Goal: Information Seeking & Learning: Learn about a topic

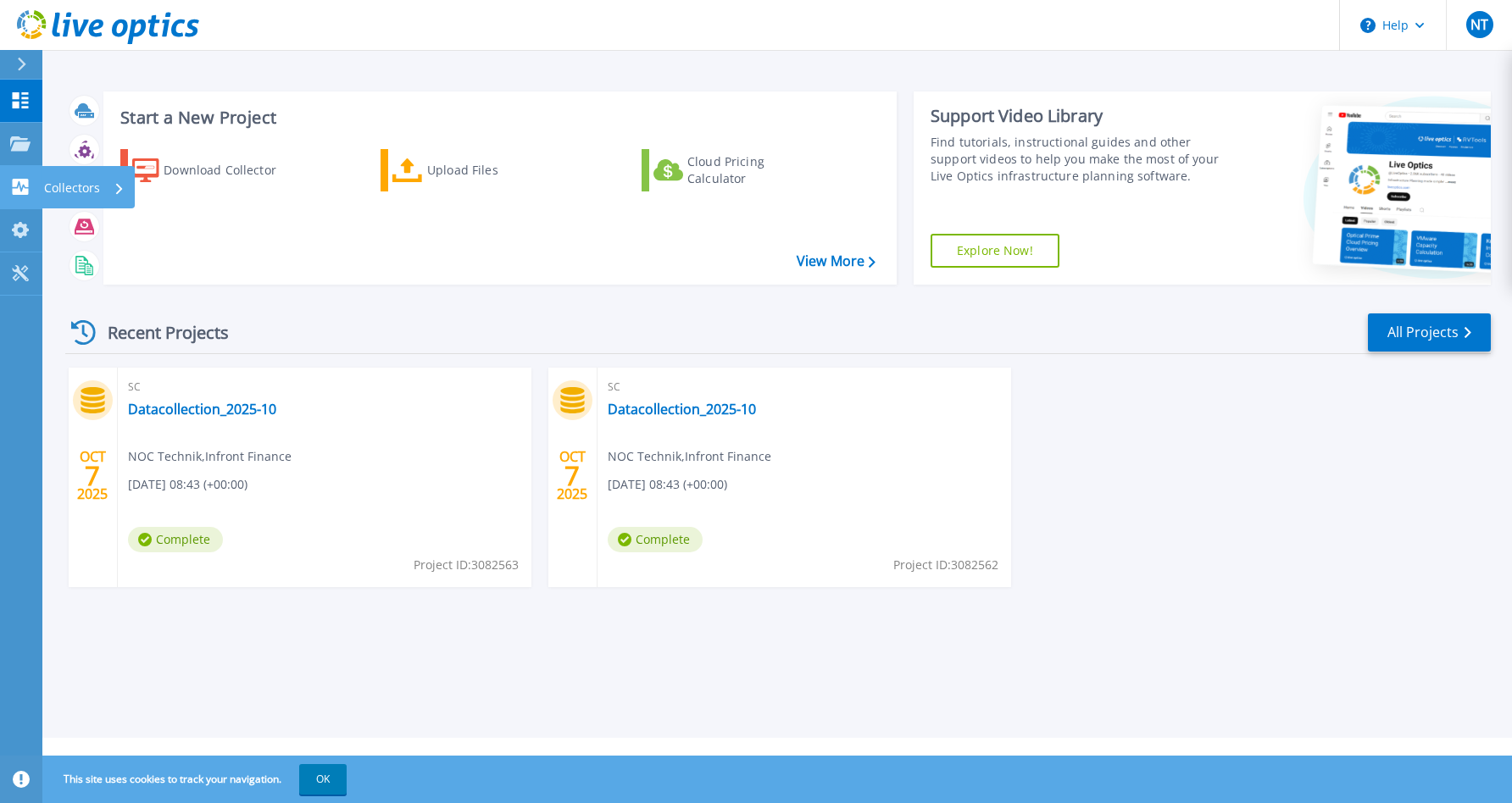
click at [20, 191] on icon at bounding box center [21, 186] width 16 height 16
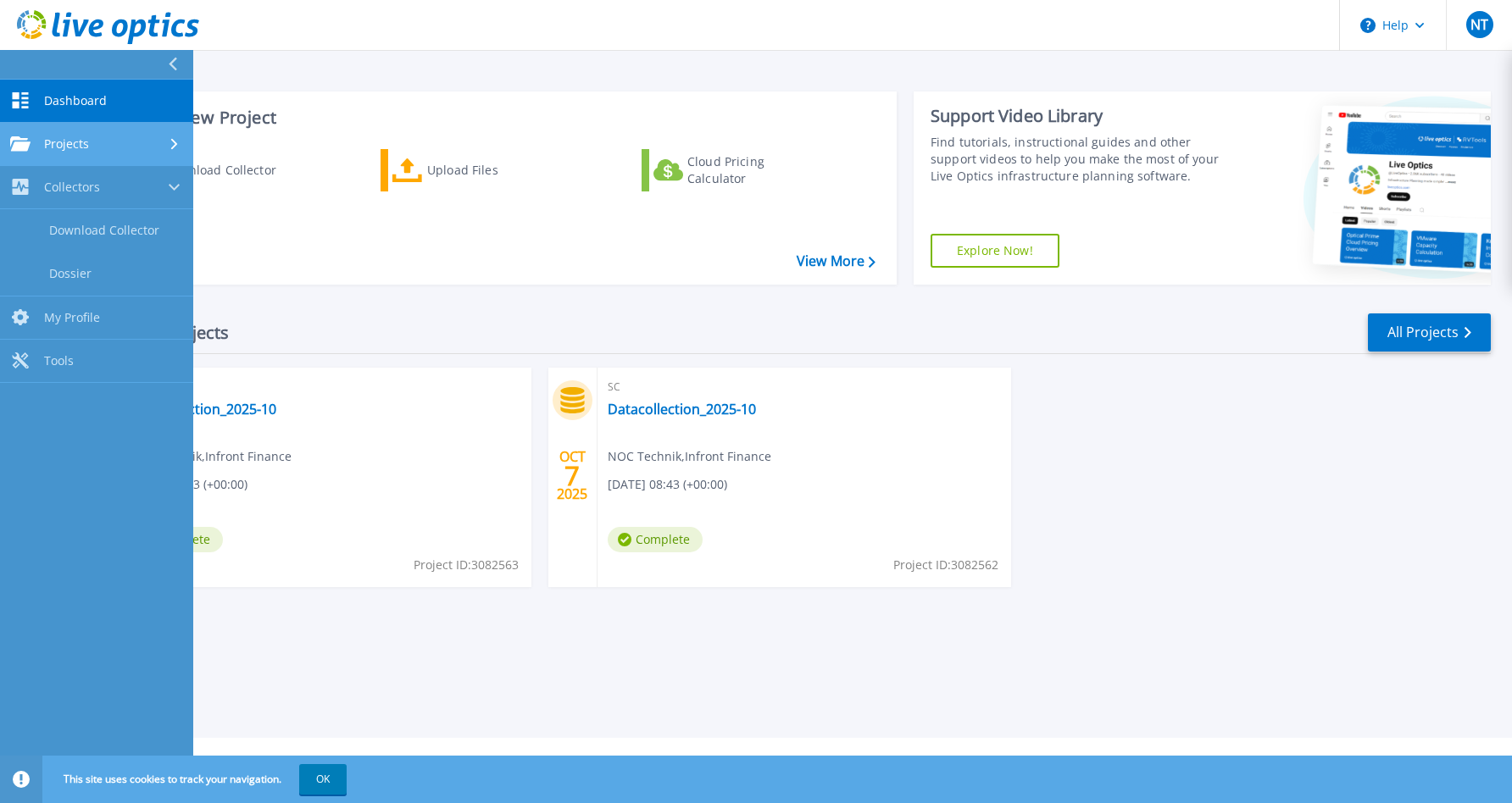
click at [82, 150] on span "Projects" at bounding box center [66, 144] width 45 height 15
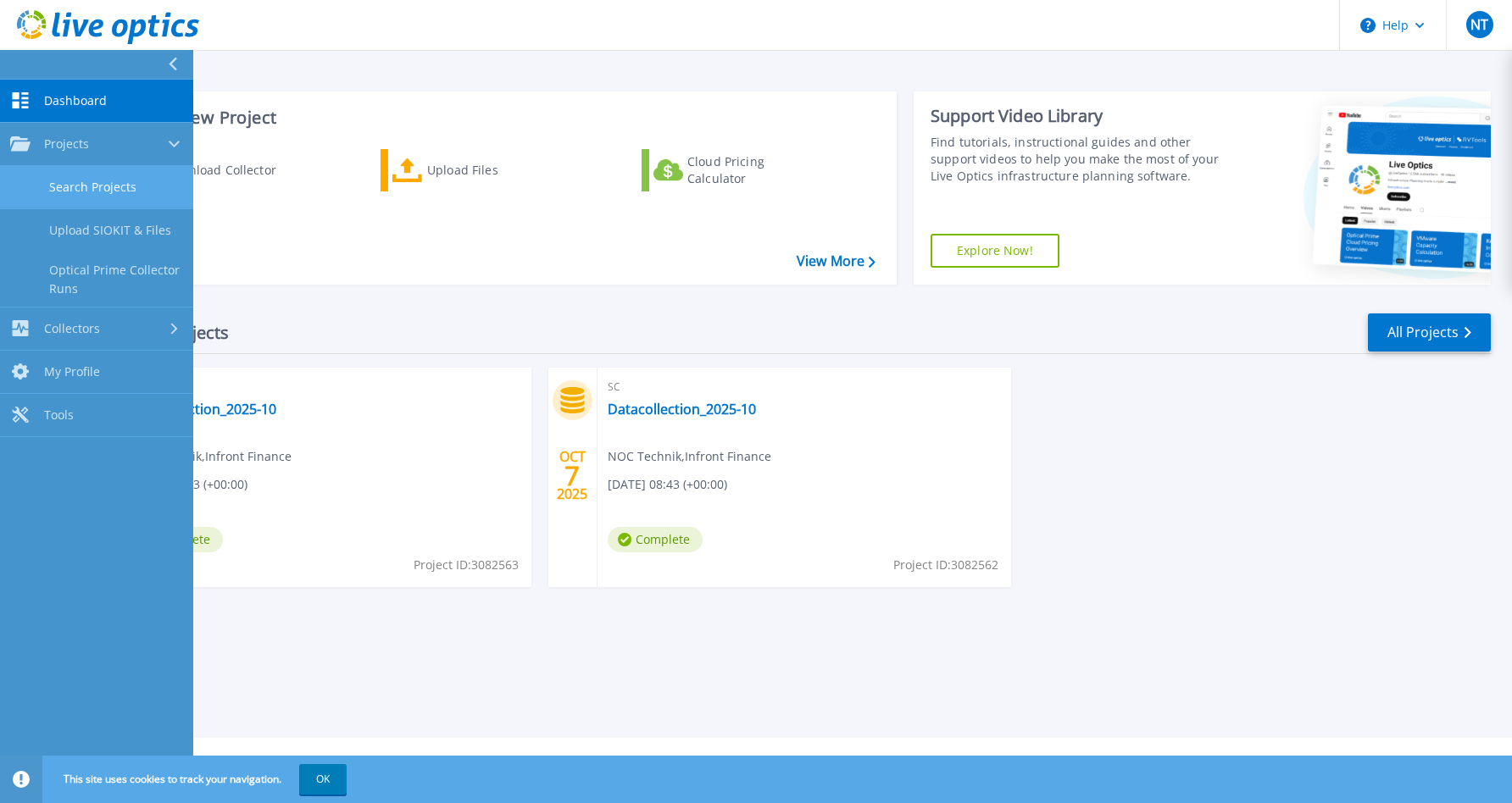
click at [81, 180] on link "Search Projects" at bounding box center [96, 187] width 193 height 43
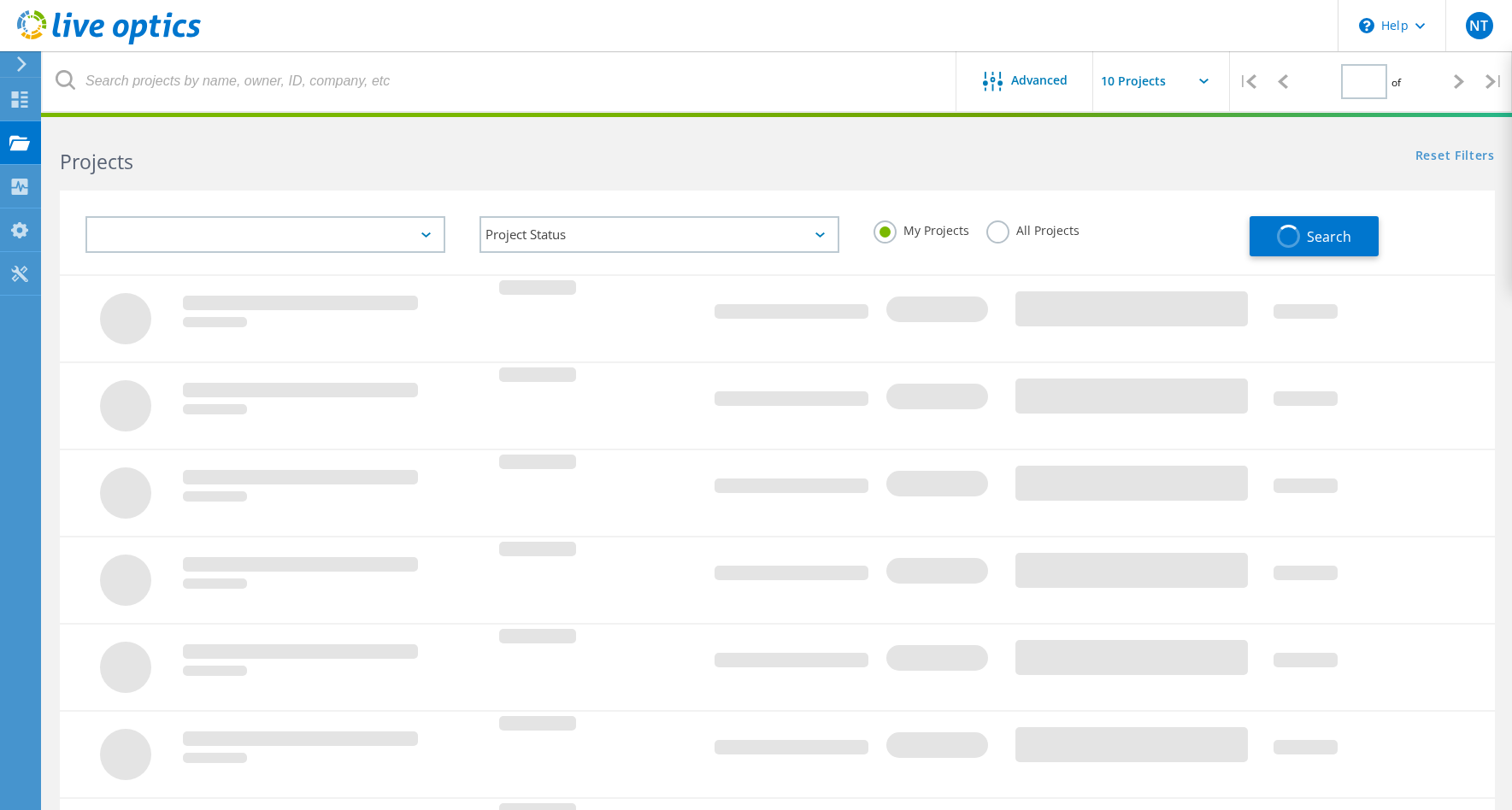
type input "1"
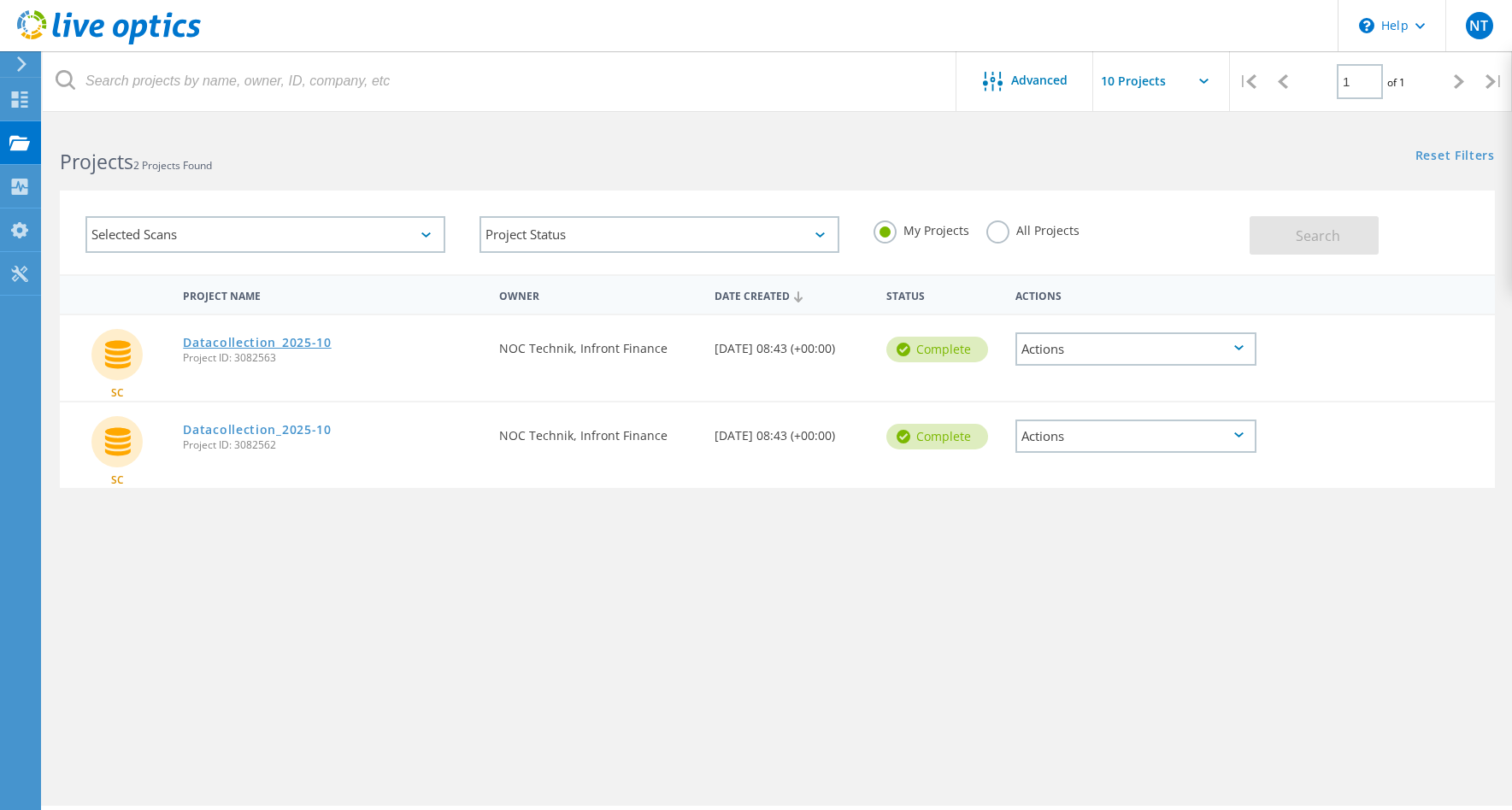
click at [231, 338] on link "Datacollection_2025-10" at bounding box center [257, 343] width 148 height 12
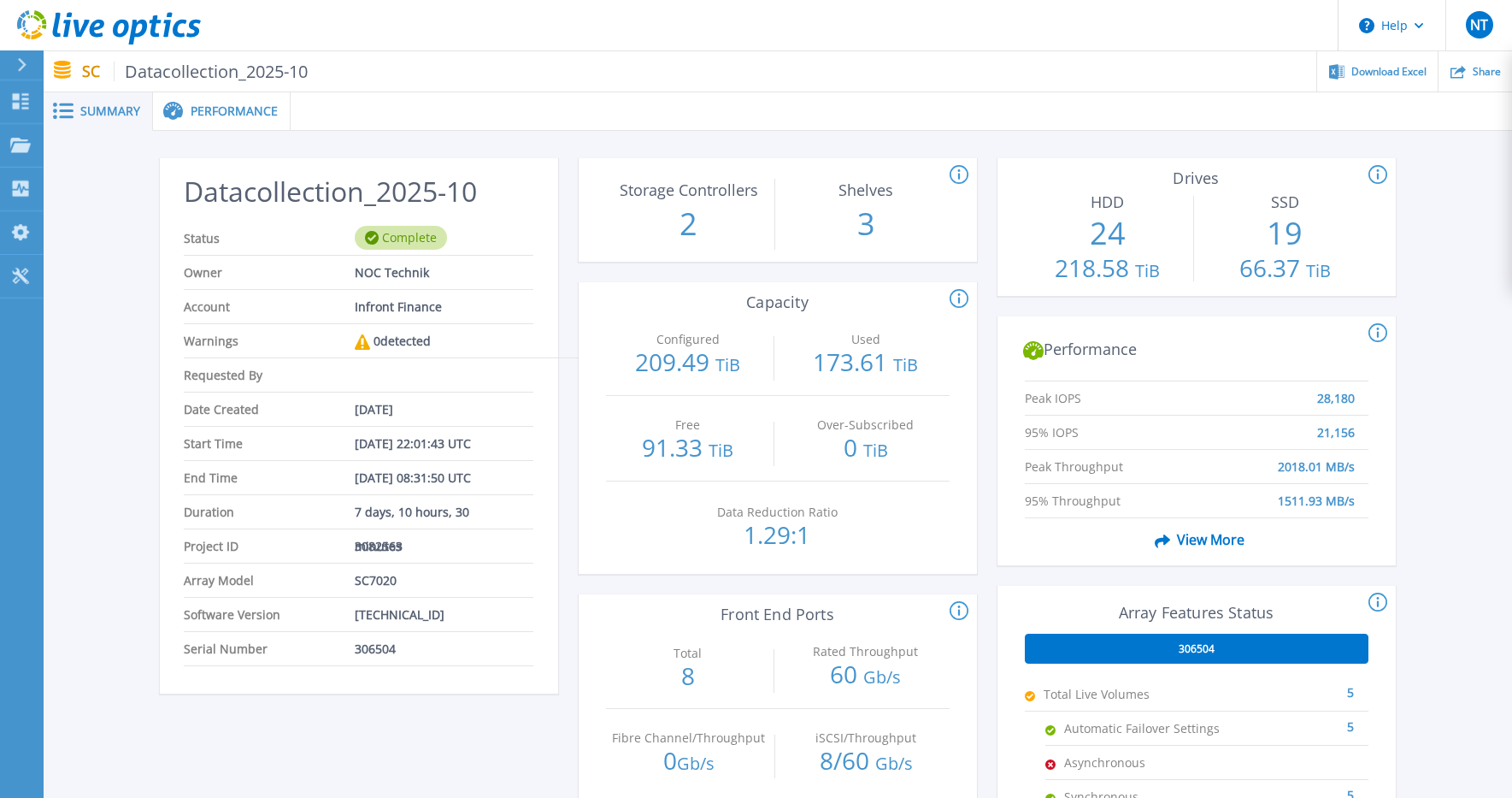
click at [195, 114] on span "Performance" at bounding box center [234, 110] width 87 height 12
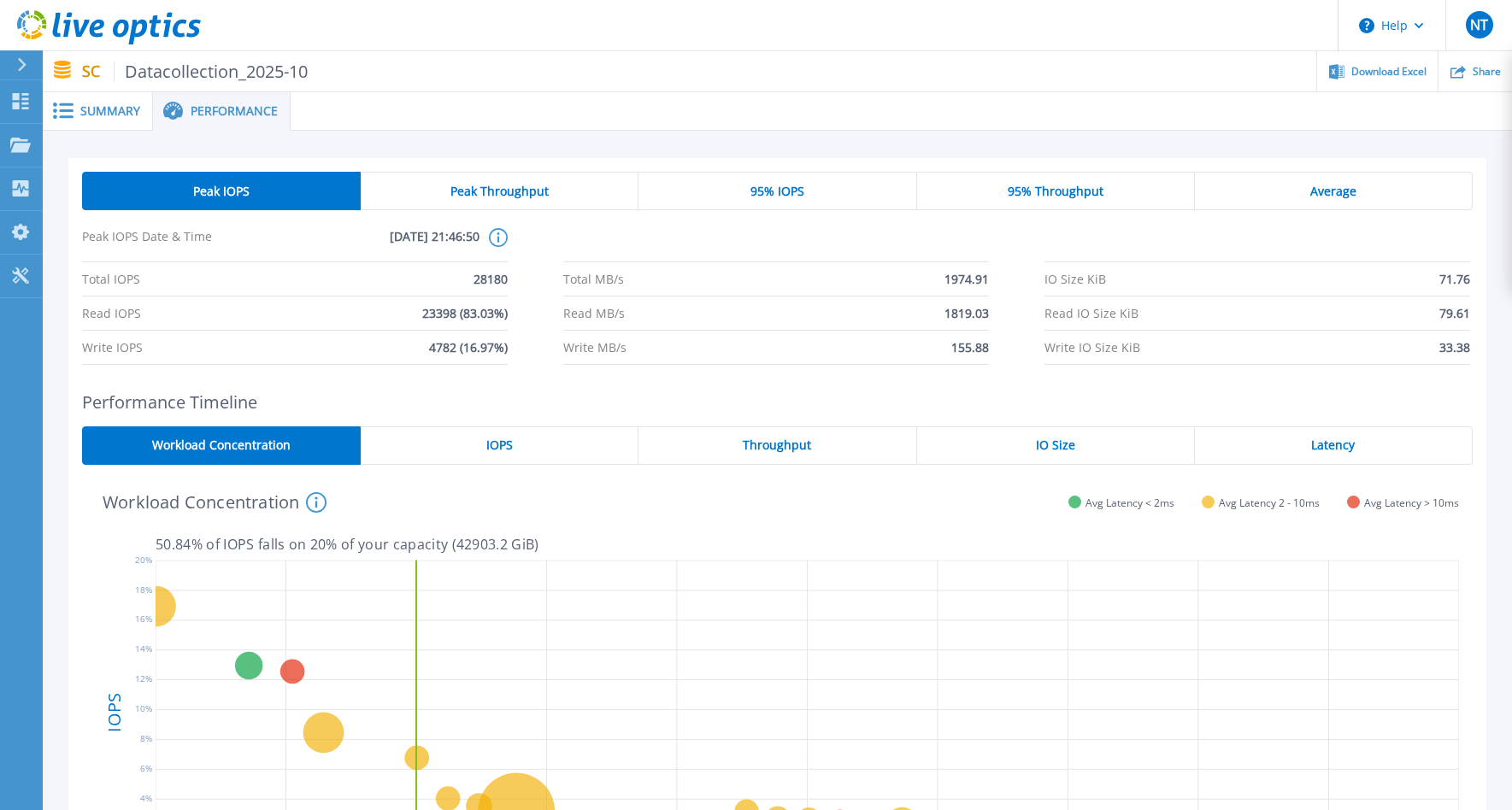
click at [523, 182] on div "Peak Throughput" at bounding box center [500, 191] width 278 height 39
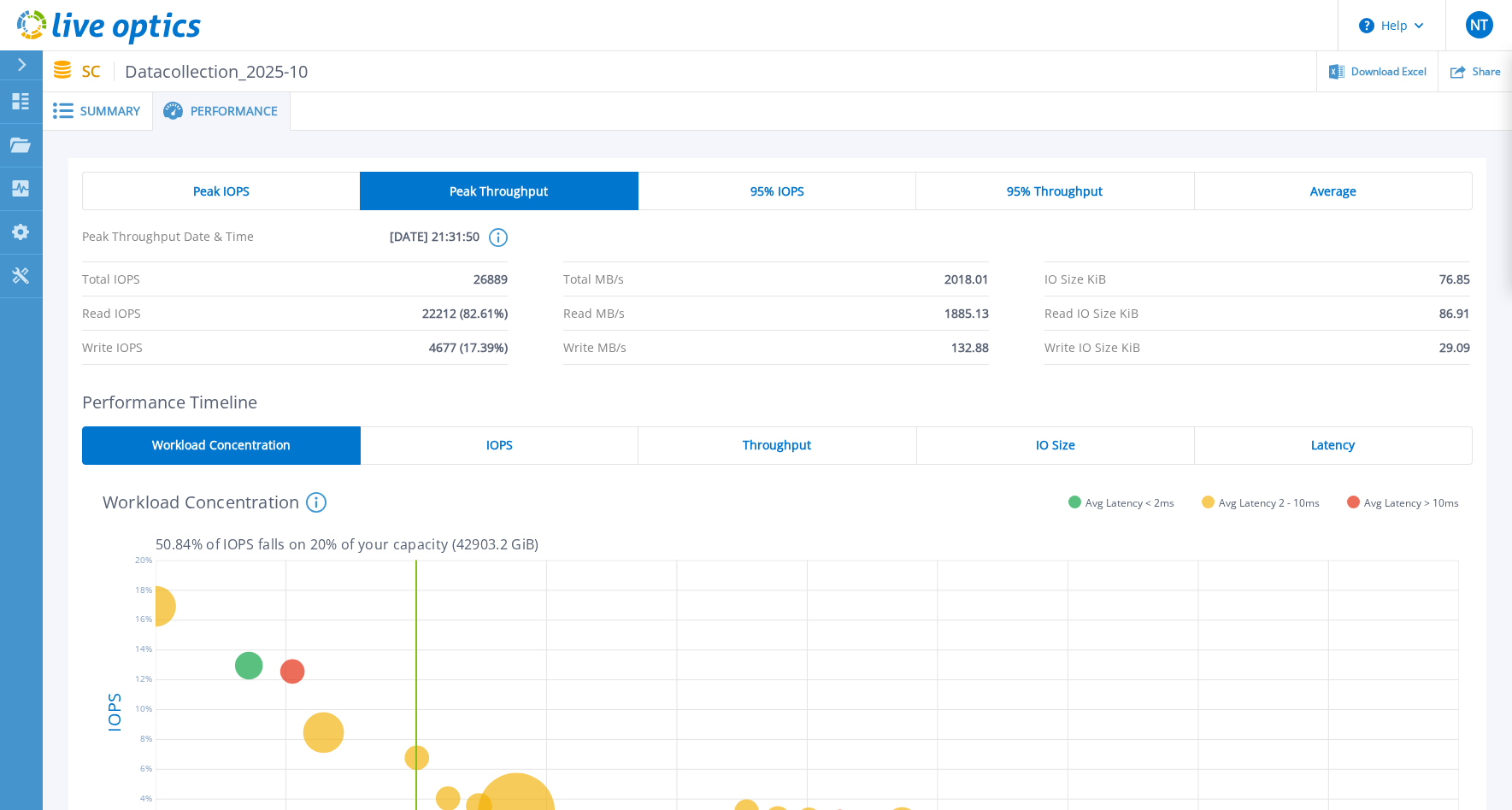
click at [295, 196] on div "Peak IOPS" at bounding box center [221, 191] width 278 height 39
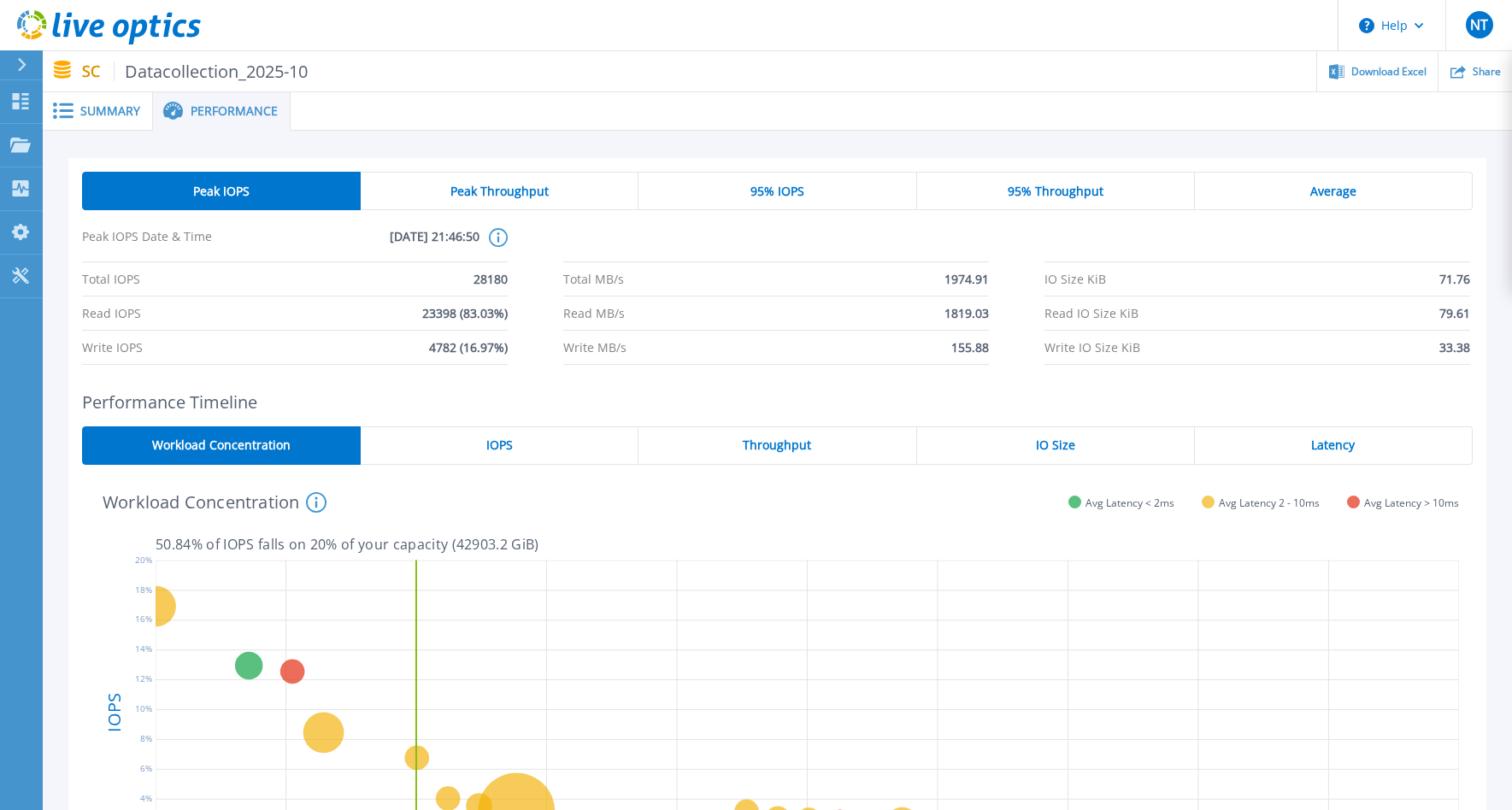
click at [518, 460] on div "IOPS" at bounding box center [500, 446] width 278 height 39
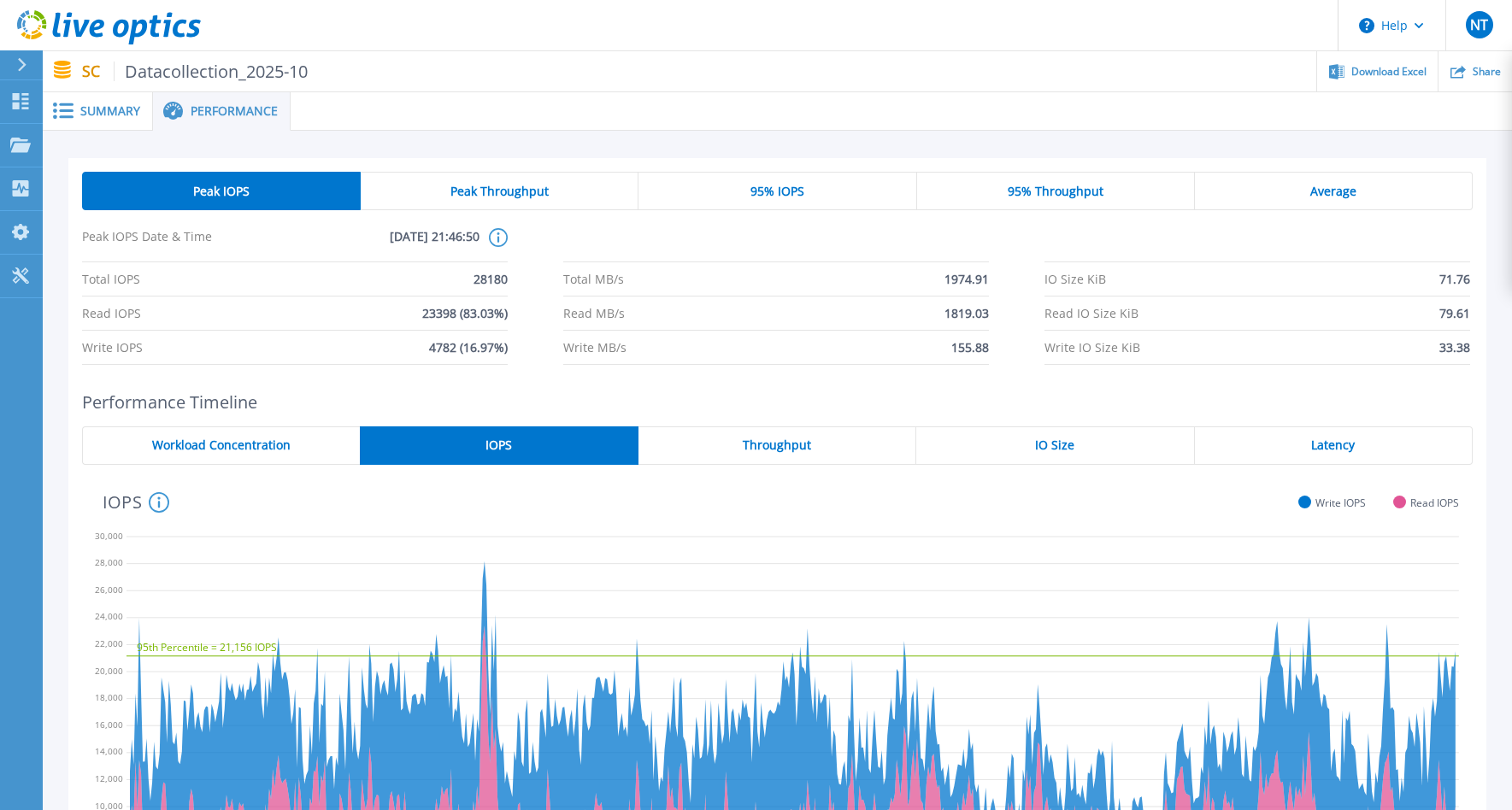
scroll to position [171, 0]
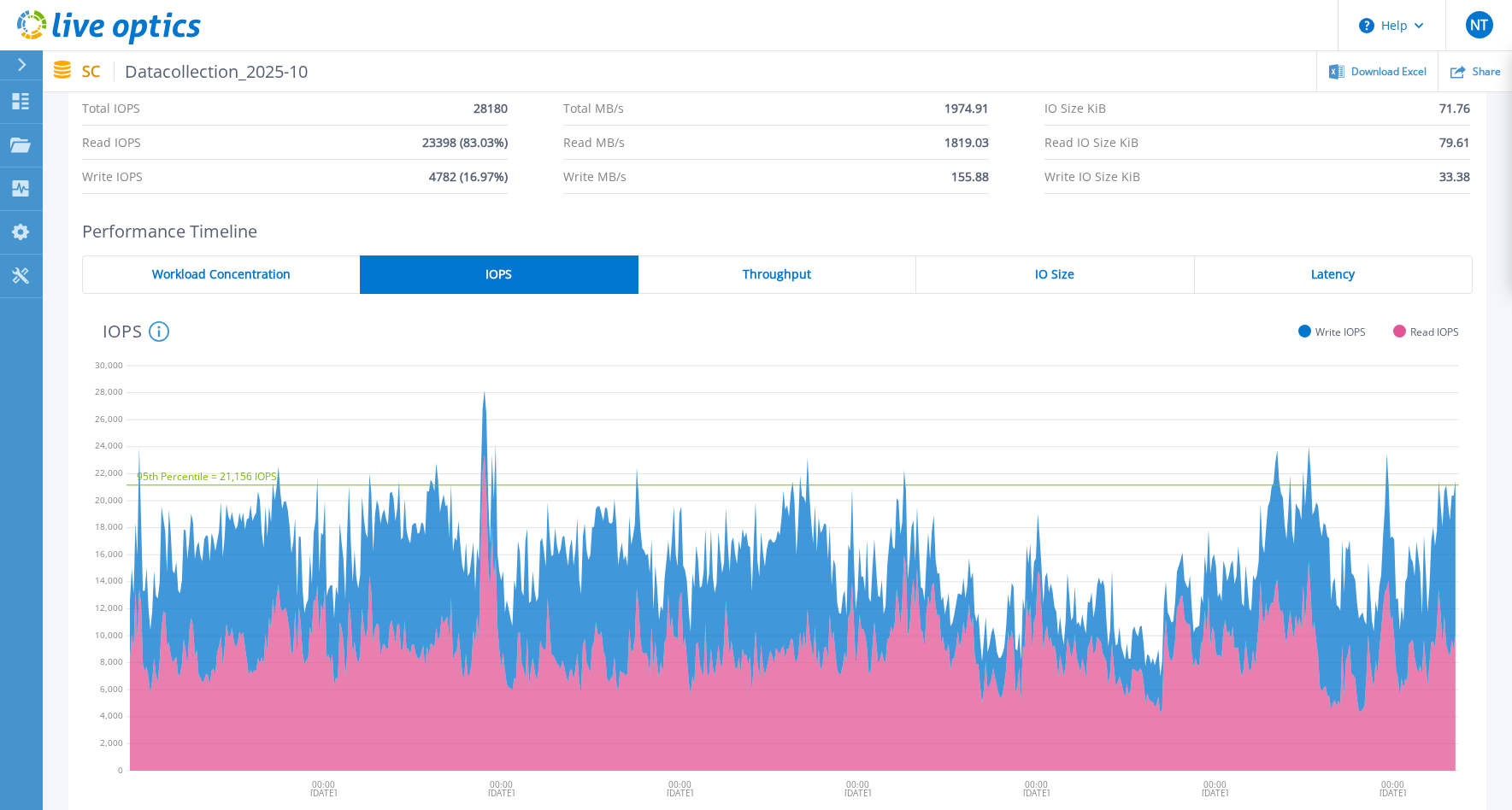
click at [799, 250] on div "Performance Timeline Workload Concentration IOPS Throughput IO Size Latency 95t…" at bounding box center [777, 515] width 1419 height 589
click at [800, 272] on span "Throughput" at bounding box center [777, 274] width 68 height 13
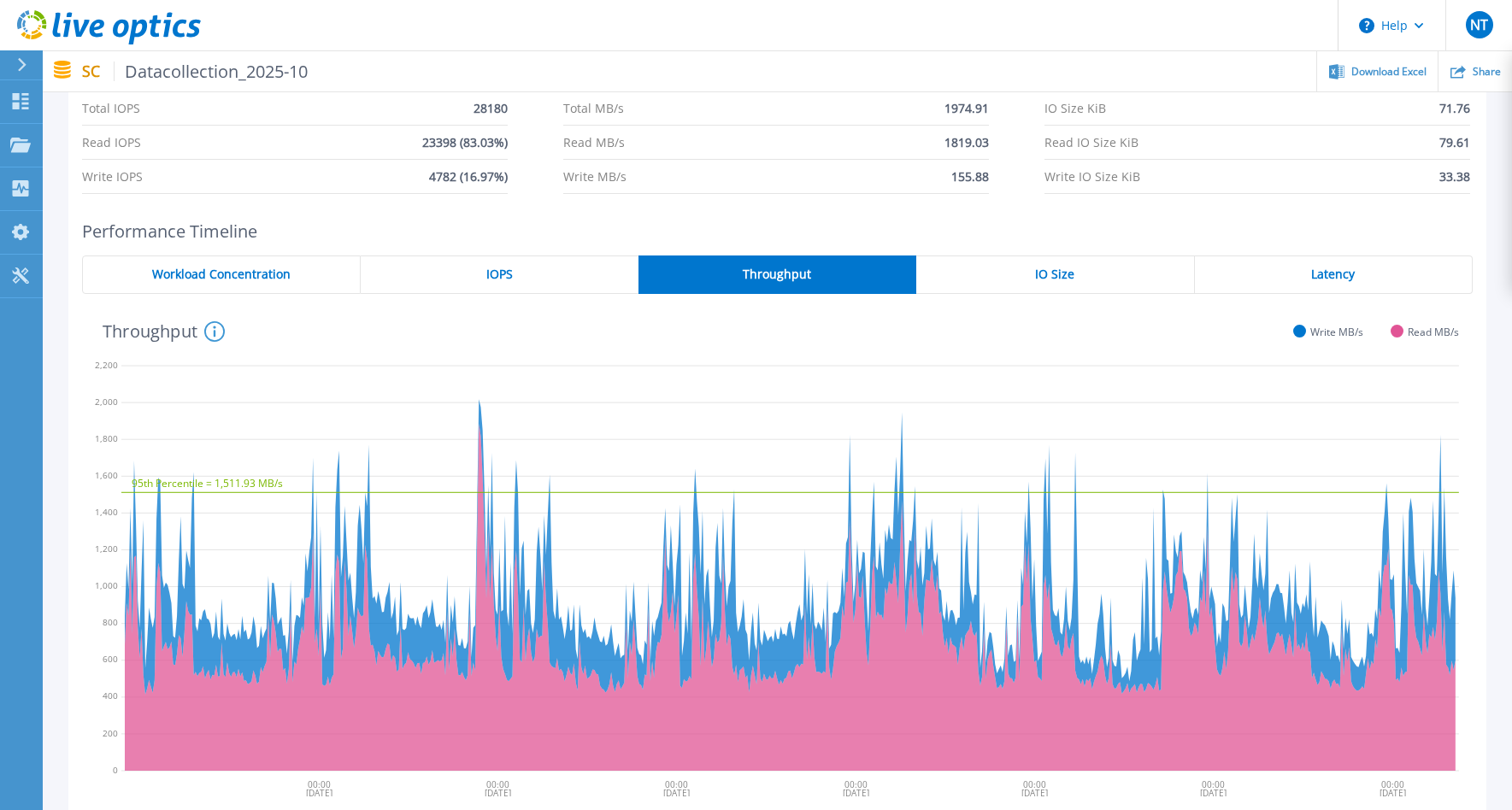
click at [1007, 276] on div "IO Size" at bounding box center [1055, 275] width 278 height 39
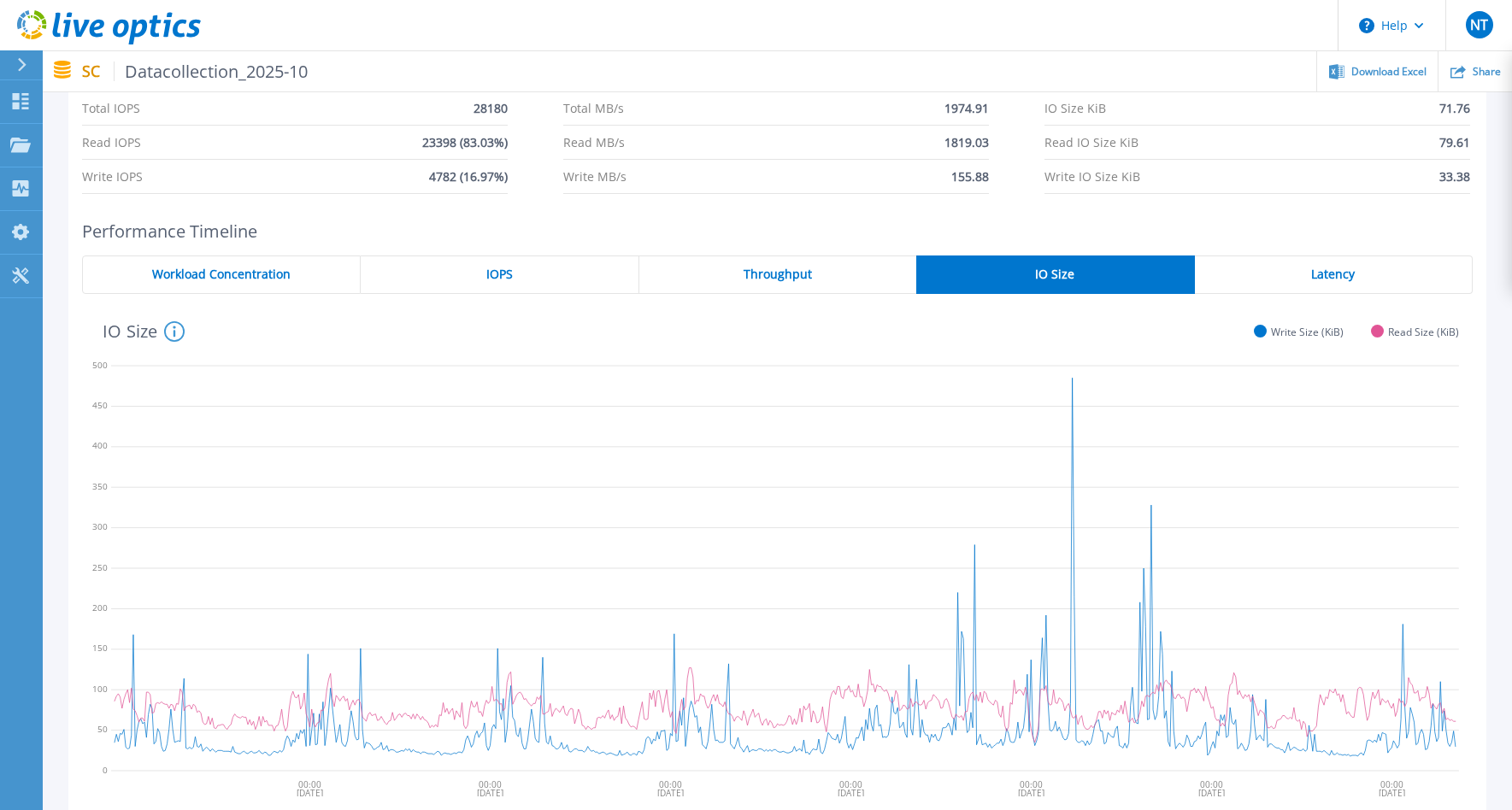
click at [1286, 266] on div "Latency" at bounding box center [1334, 275] width 278 height 39
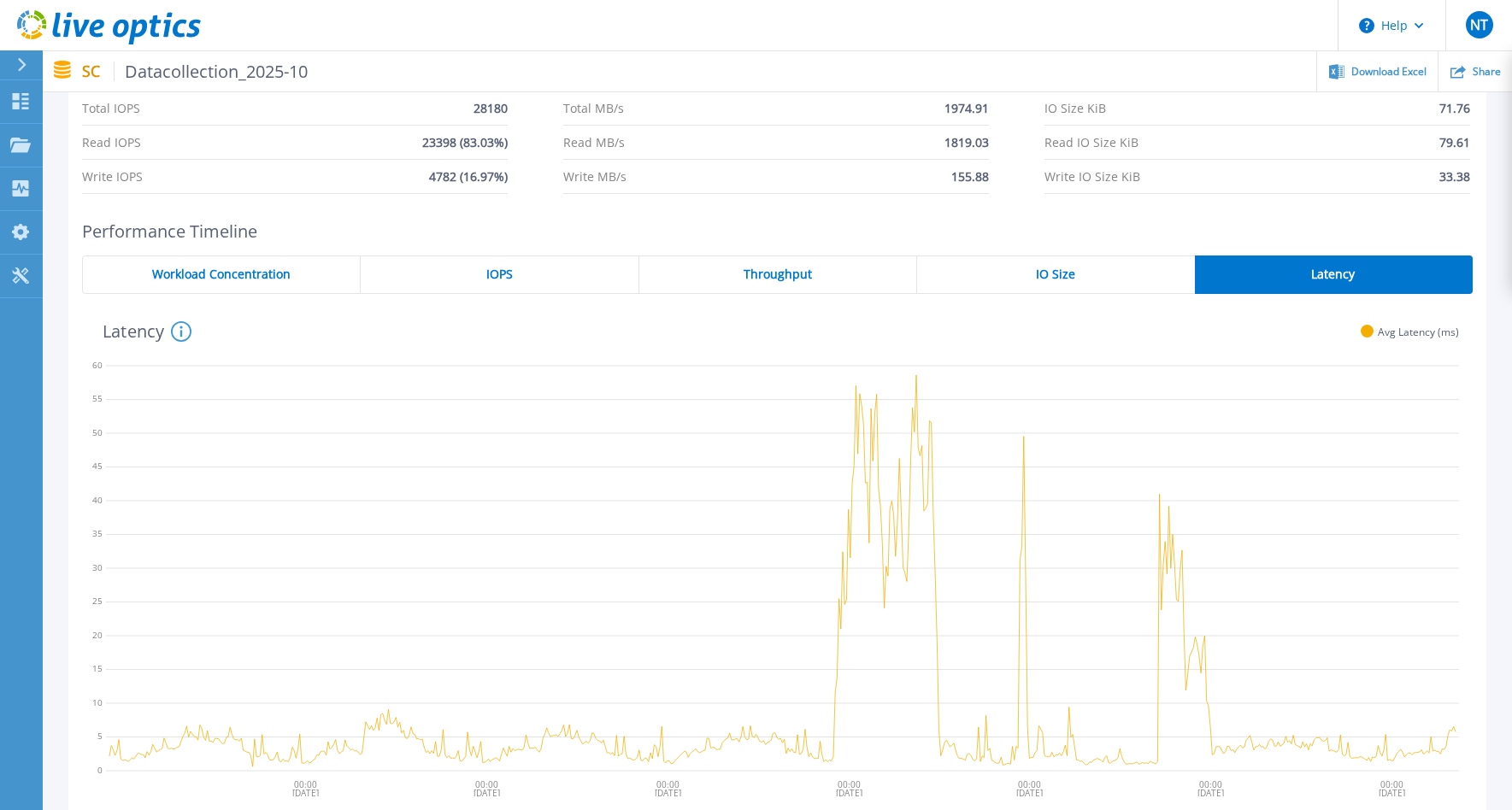
click at [172, 259] on div "Workload Concentration" at bounding box center [221, 275] width 279 height 39
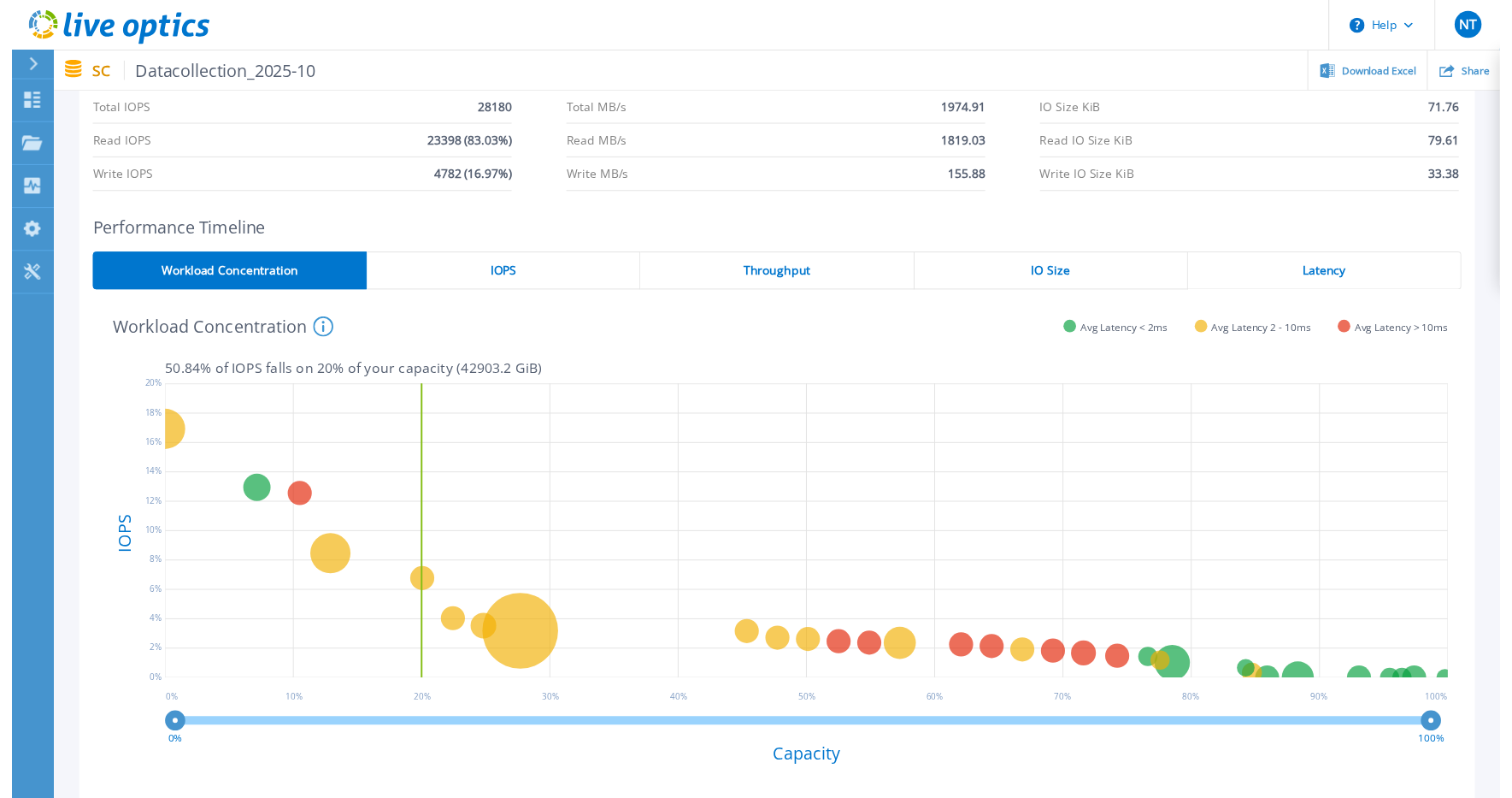
scroll to position [0, 0]
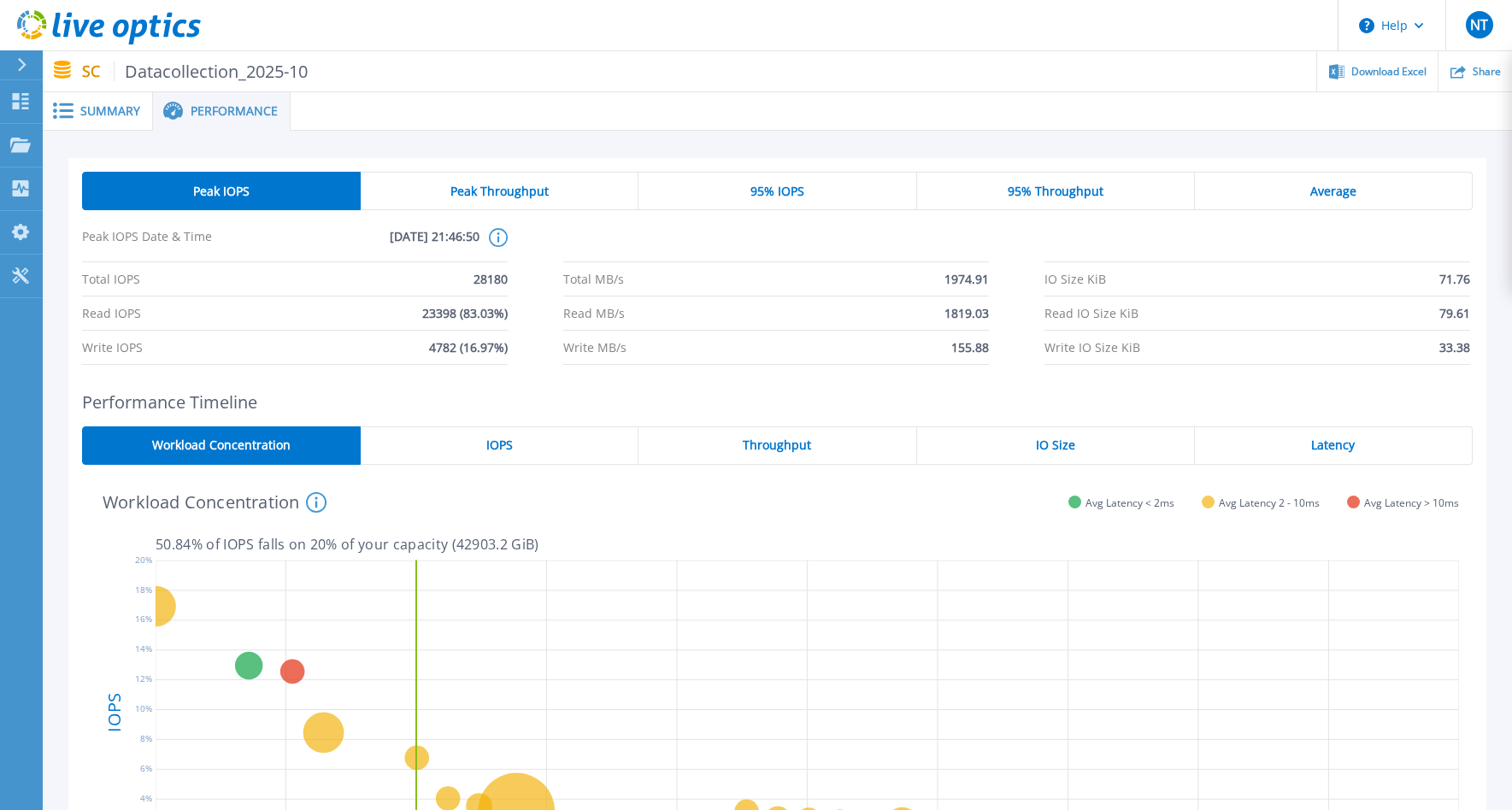
click at [86, 110] on span "Summary" at bounding box center [110, 110] width 59 height 12
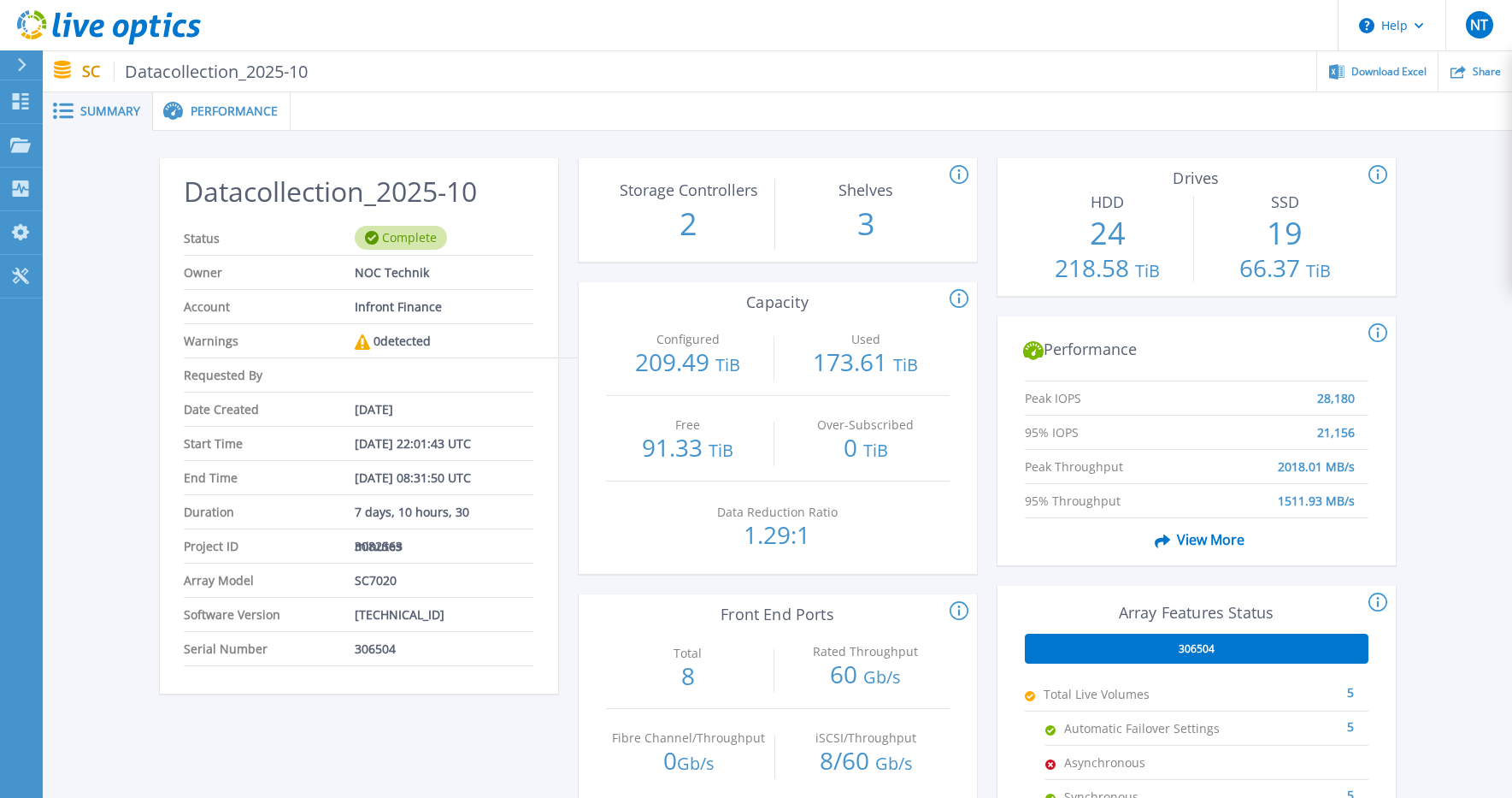
click at [363, 546] on span "3082563" at bounding box center [379, 545] width 48 height 33
drag, startPoint x: 363, startPoint y: 546, endPoint x: 378, endPoint y: 654, distance: 109.0
click at [379, 655] on span "306504" at bounding box center [375, 648] width 41 height 33
click at [377, 651] on span "306504" at bounding box center [375, 648] width 41 height 33
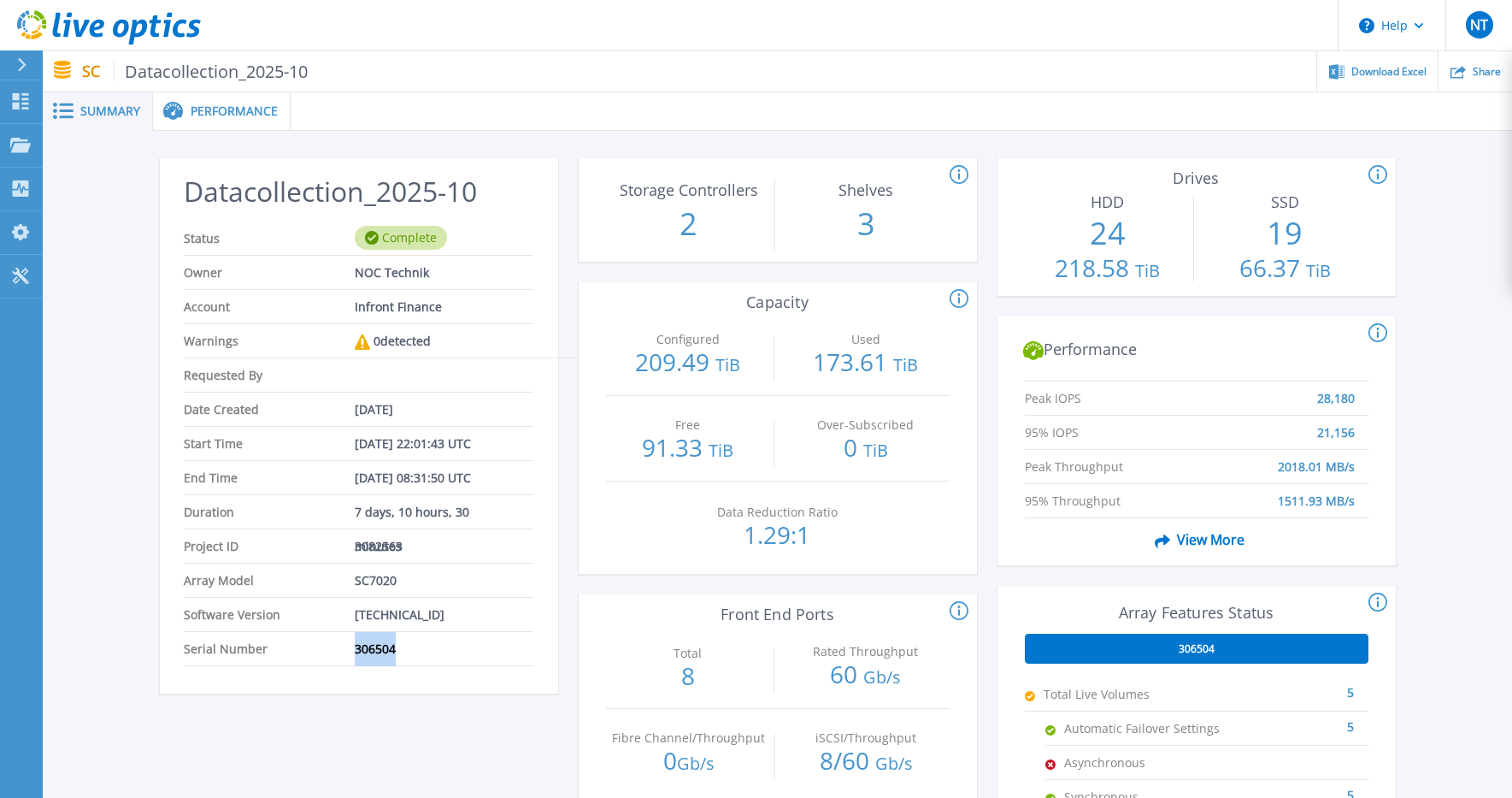
click at [377, 651] on span "306504" at bounding box center [375, 648] width 41 height 33
drag, startPoint x: 377, startPoint y: 651, endPoint x: 519, endPoint y: 563, distance: 167.1
click at [519, 564] on li "Array Model SC7020" at bounding box center [358, 581] width 348 height 34
click at [121, 117] on span "Summary" at bounding box center [110, 110] width 59 height 12
click at [92, 72] on p "SC Datacollection_2025-10" at bounding box center [195, 71] width 227 height 20
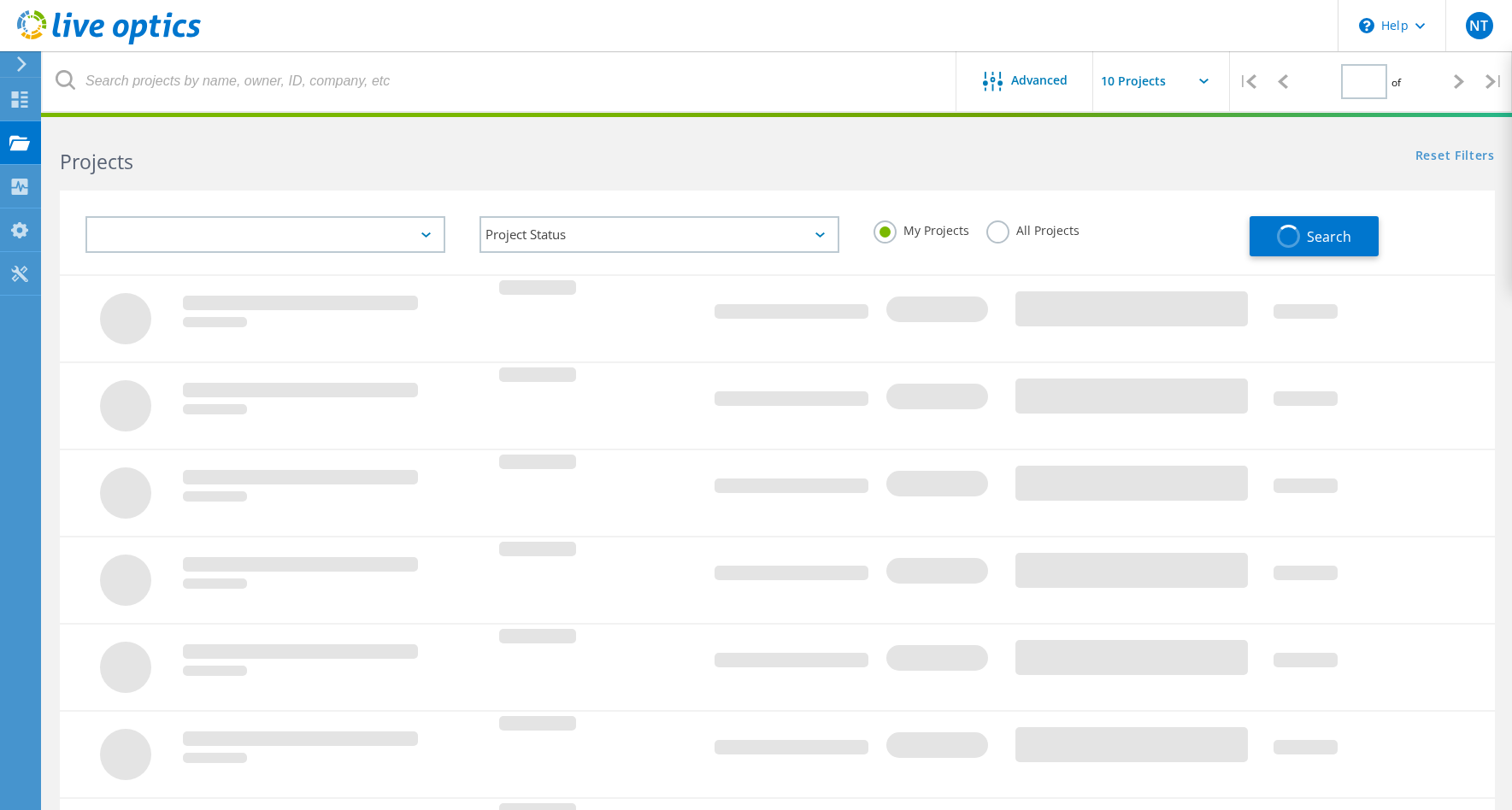
type input "1"
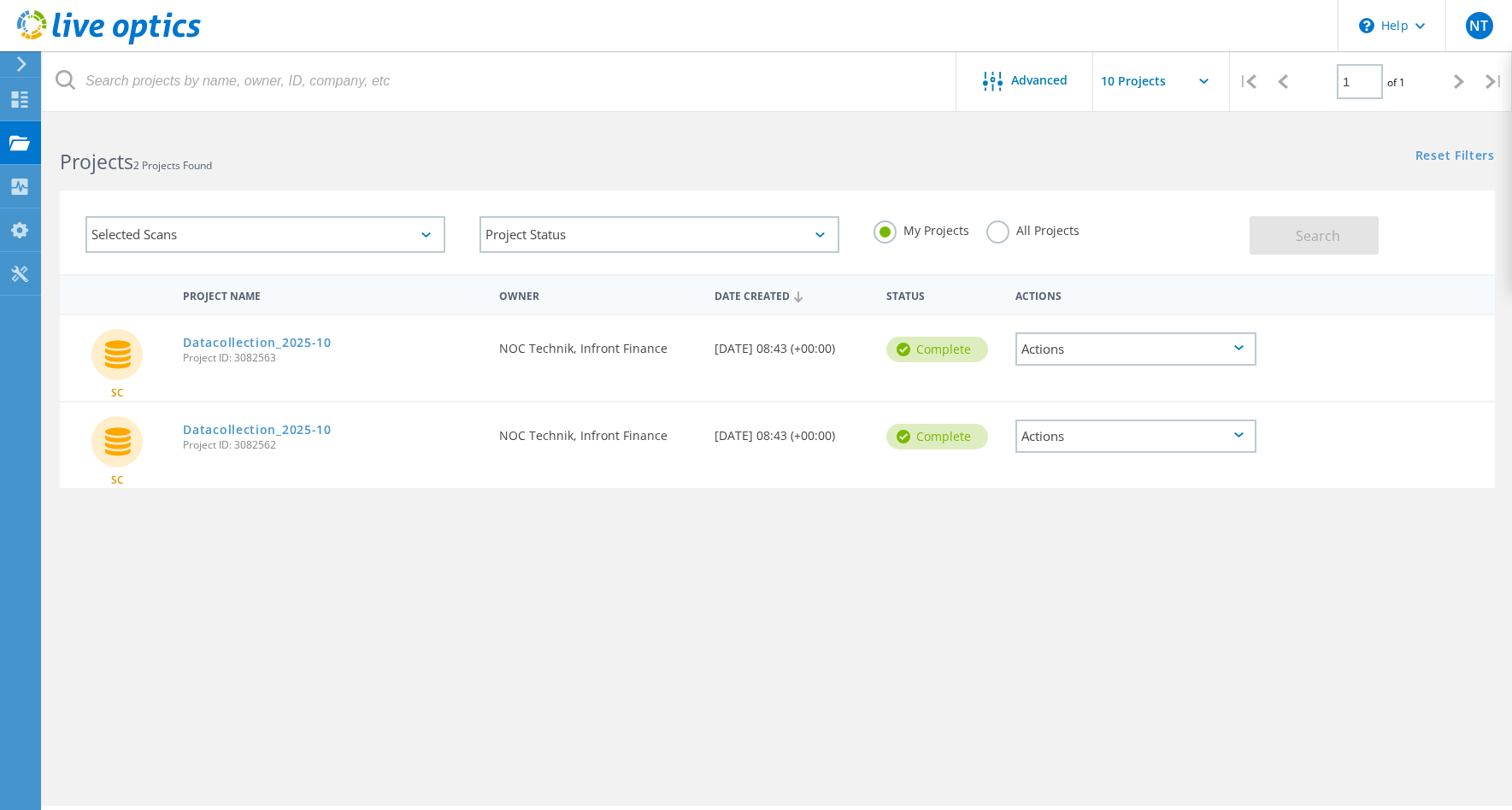
click at [1241, 351] on div "Actions" at bounding box center [1135, 348] width 241 height 33
click at [600, 501] on div "Project Name Owner Date Created Status Actions SC Datacollection_2025-10 Projec…" at bounding box center [777, 497] width 1436 height 445
click at [194, 344] on link "Datacollection_2025-10" at bounding box center [257, 343] width 148 height 12
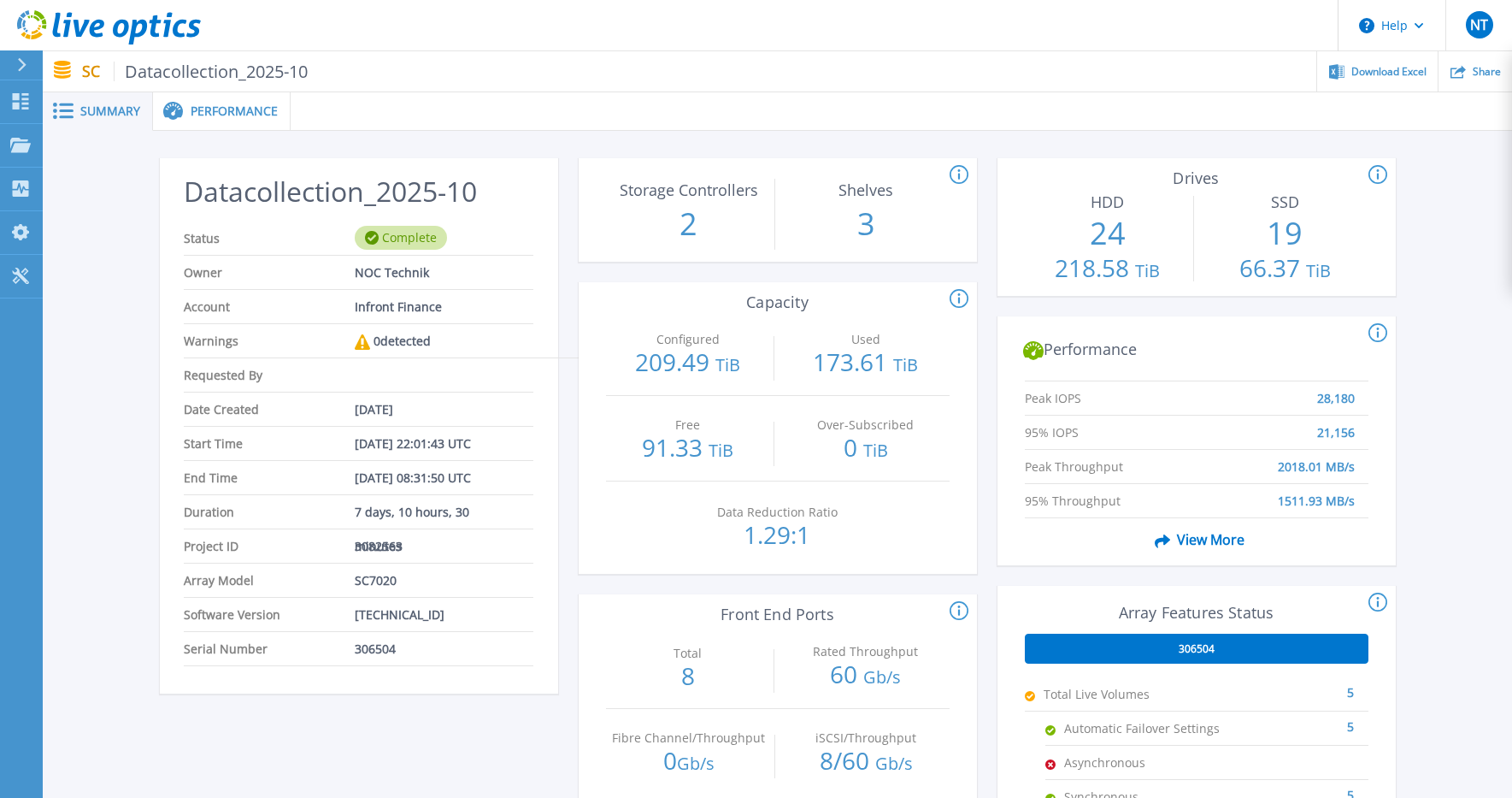
drag, startPoint x: 248, startPoint y: 76, endPoint x: 89, endPoint y: 75, distance: 159.0
click at [89, 75] on p "SC Datacollection_2025-10" at bounding box center [195, 71] width 227 height 20
click at [78, 75] on div "SC Datacollection_2025-10 Download Excel Share" at bounding box center [777, 71] width 1470 height 41
click at [27, 68] on div at bounding box center [28, 64] width 27 height 29
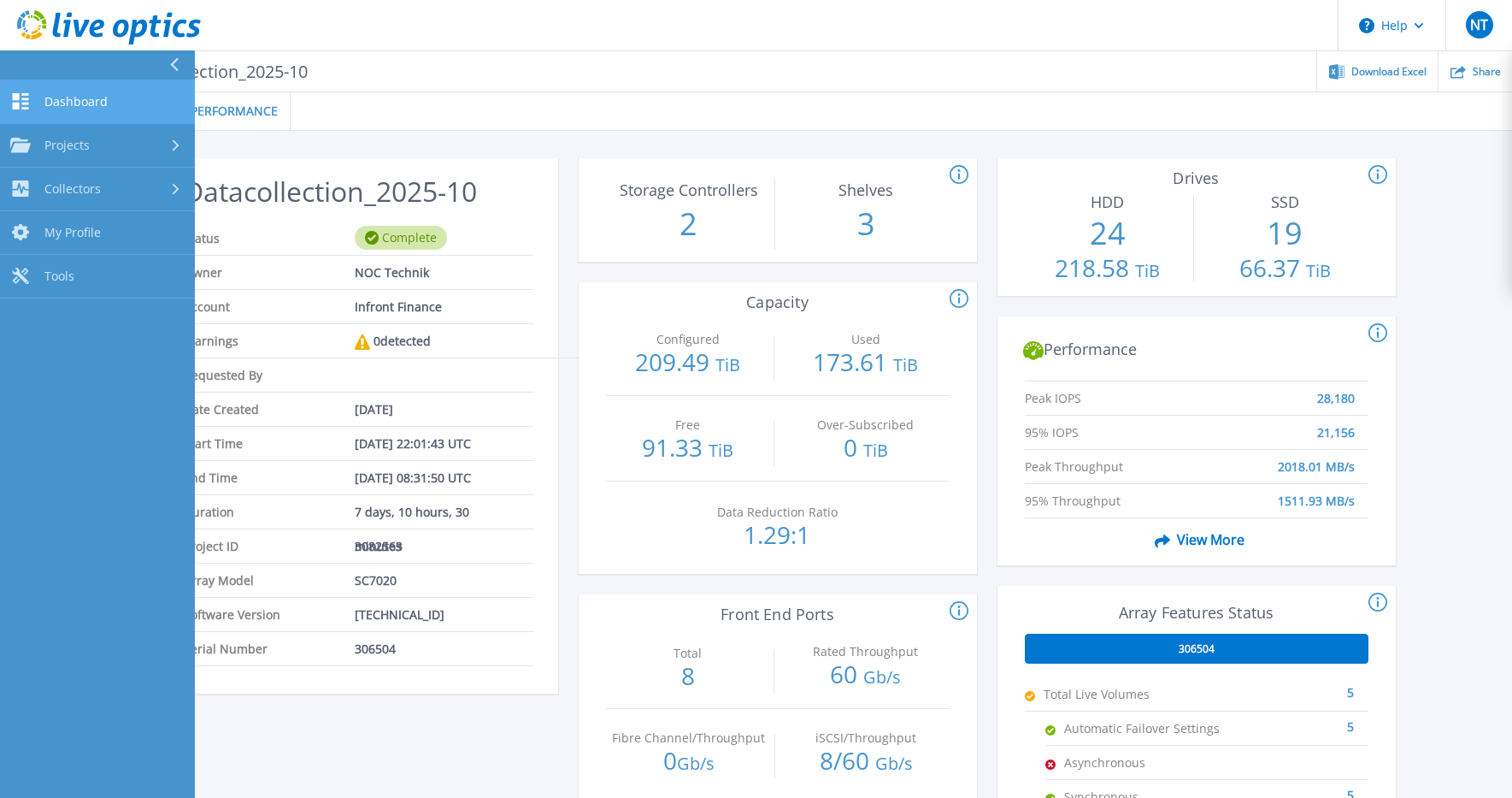
click at [46, 106] on span "Dashboard" at bounding box center [76, 102] width 63 height 15
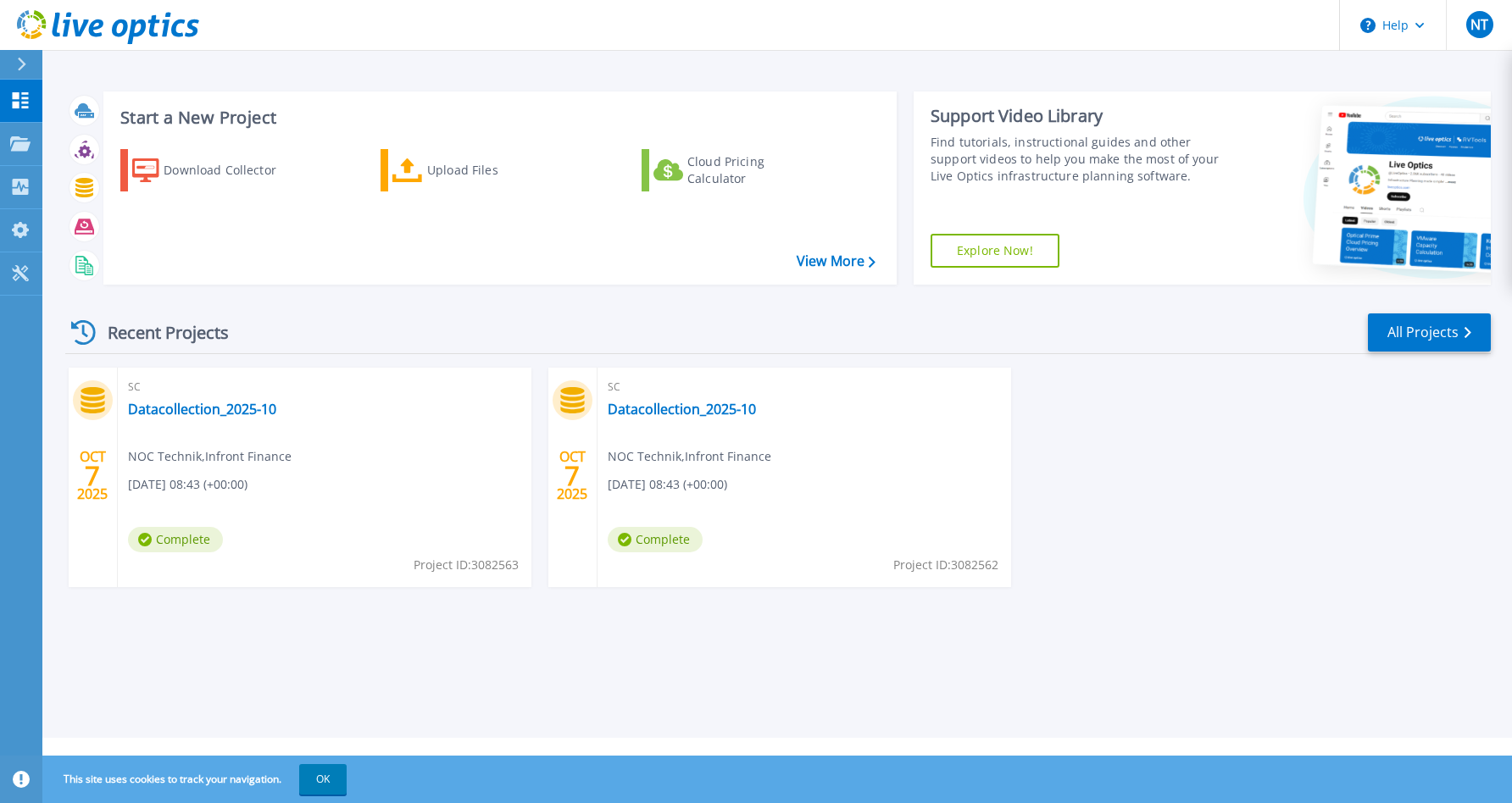
click at [511, 694] on div "Start a New Project Download Collector Upload Files Cloud Pricing Calculator Vi…" at bounding box center [777, 369] width 1470 height 738
click at [1486, 27] on span "NT" at bounding box center [1479, 24] width 18 height 13
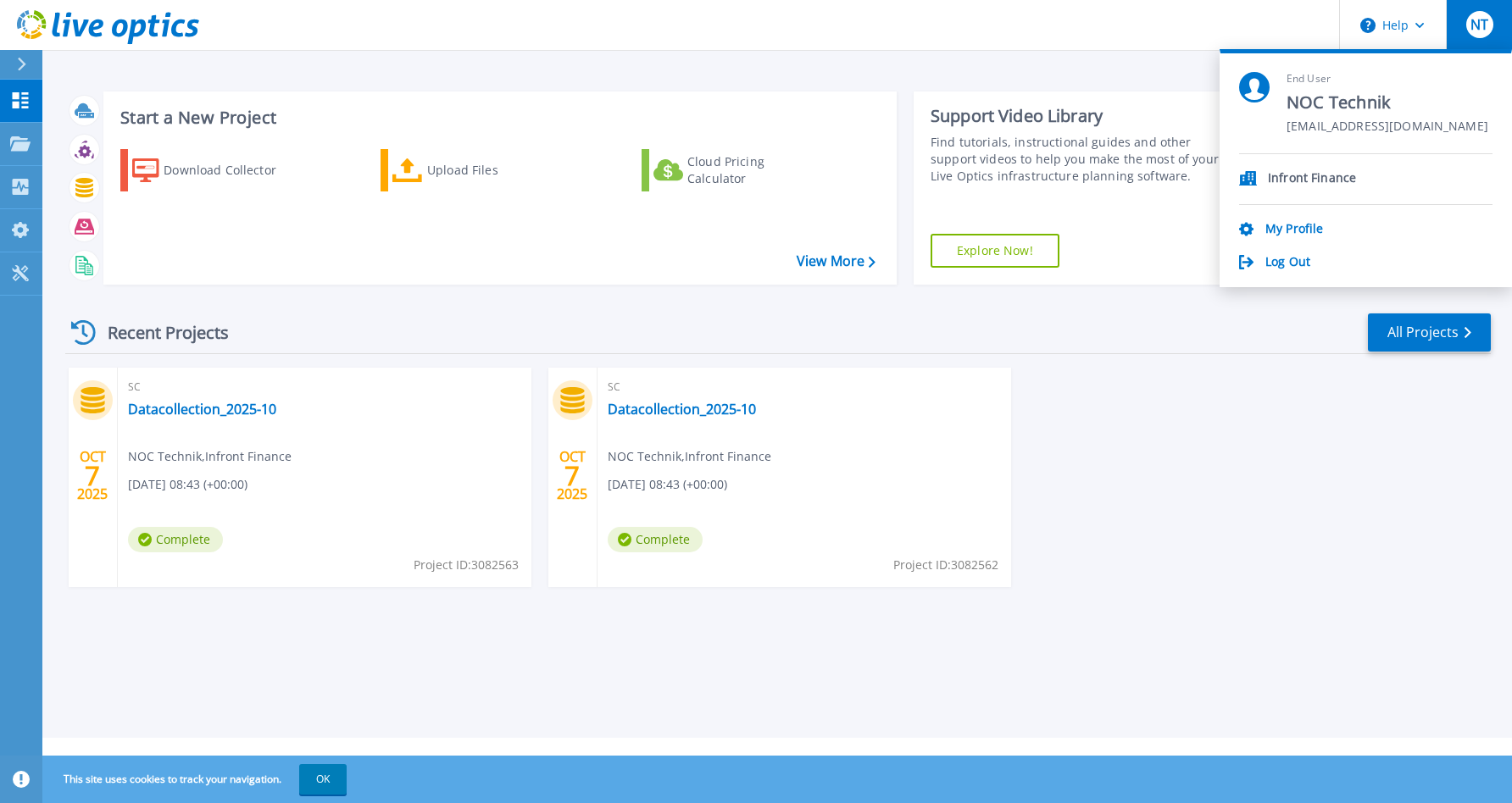
click at [1322, 227] on div "My Profile" at bounding box center [1366, 229] width 254 height 16
click at [1307, 228] on link "My Profile" at bounding box center [1295, 229] width 58 height 16
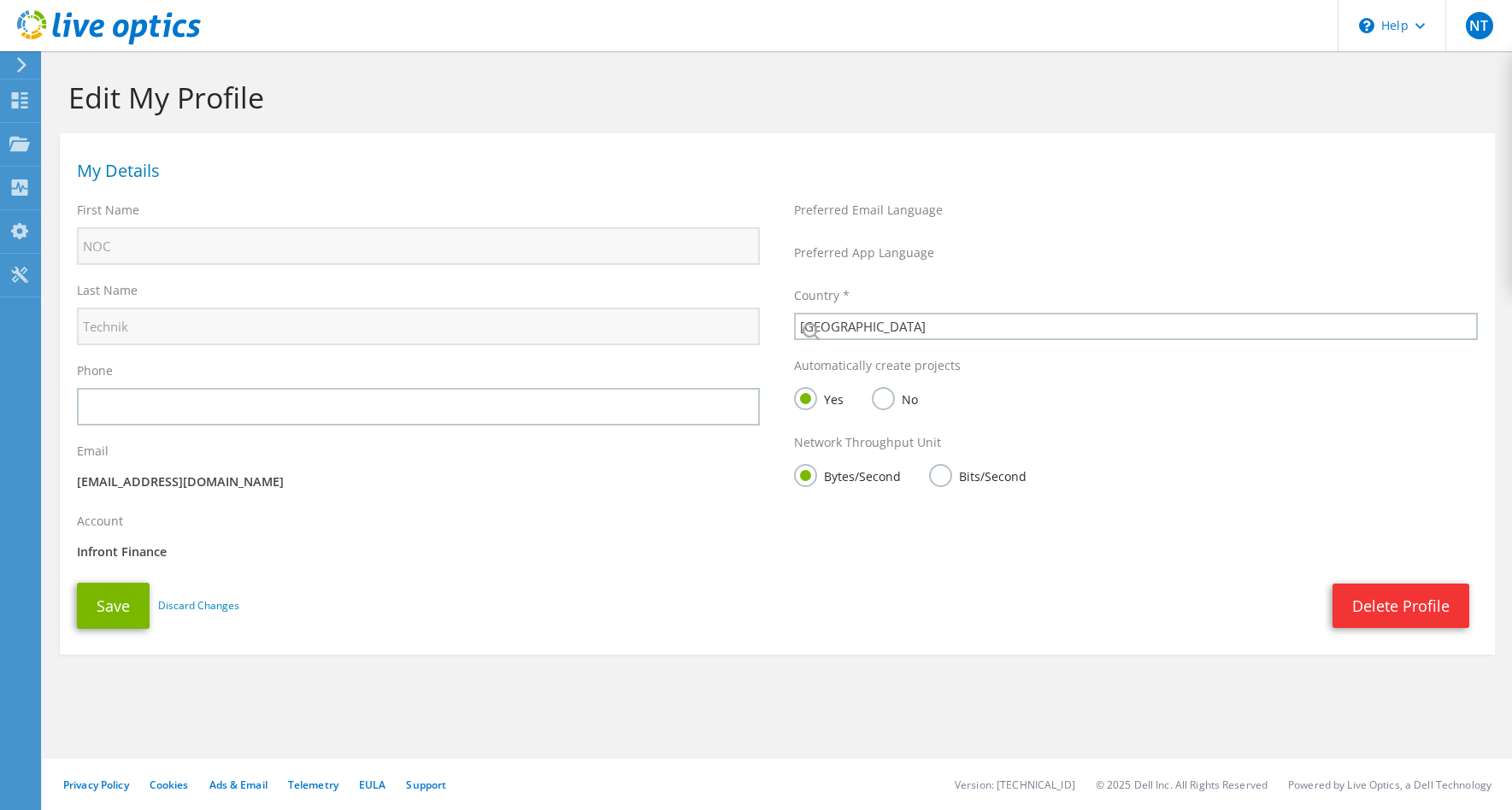
select select "56"
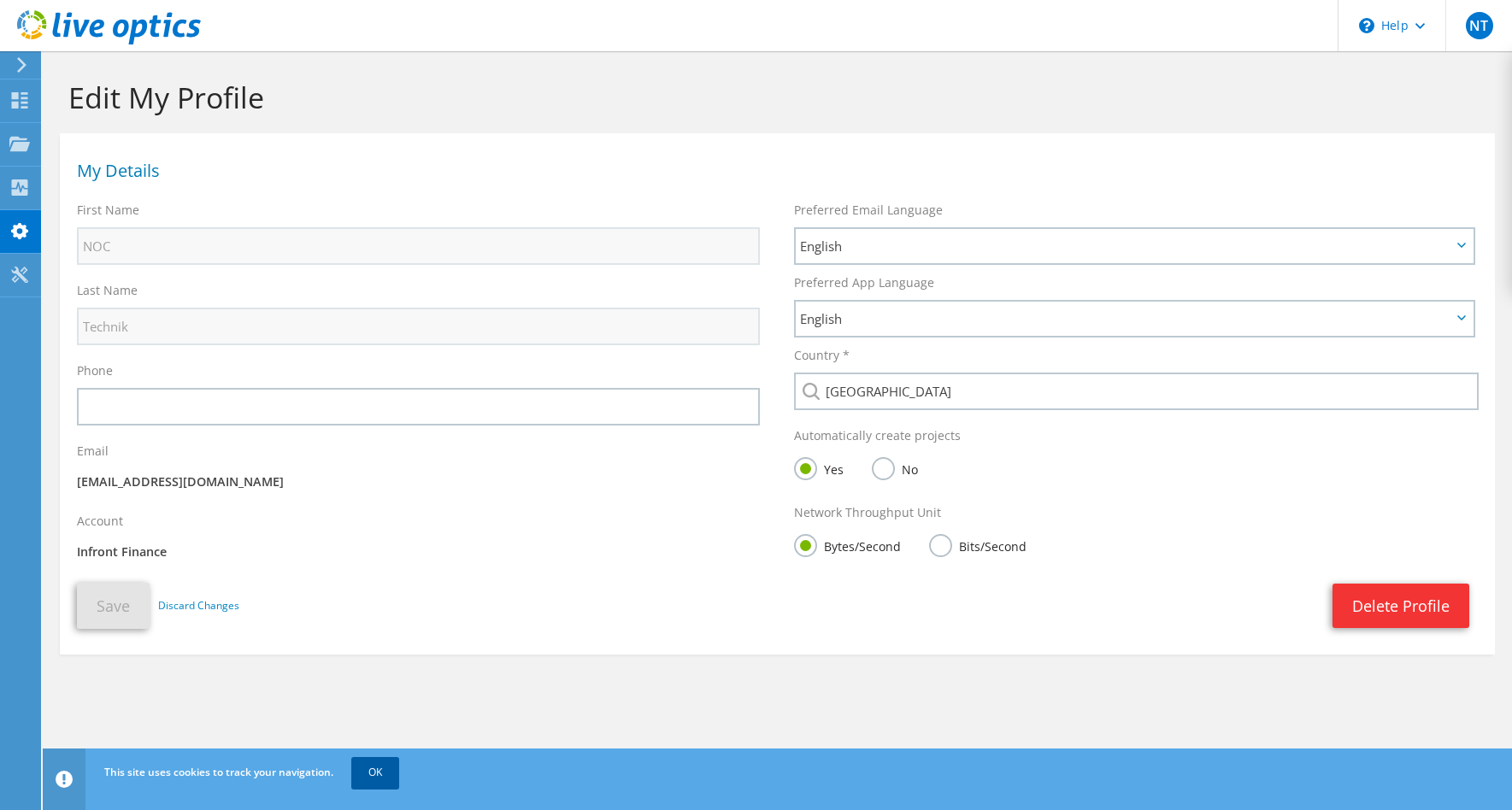
click at [375, 775] on link "OK" at bounding box center [375, 772] width 48 height 31
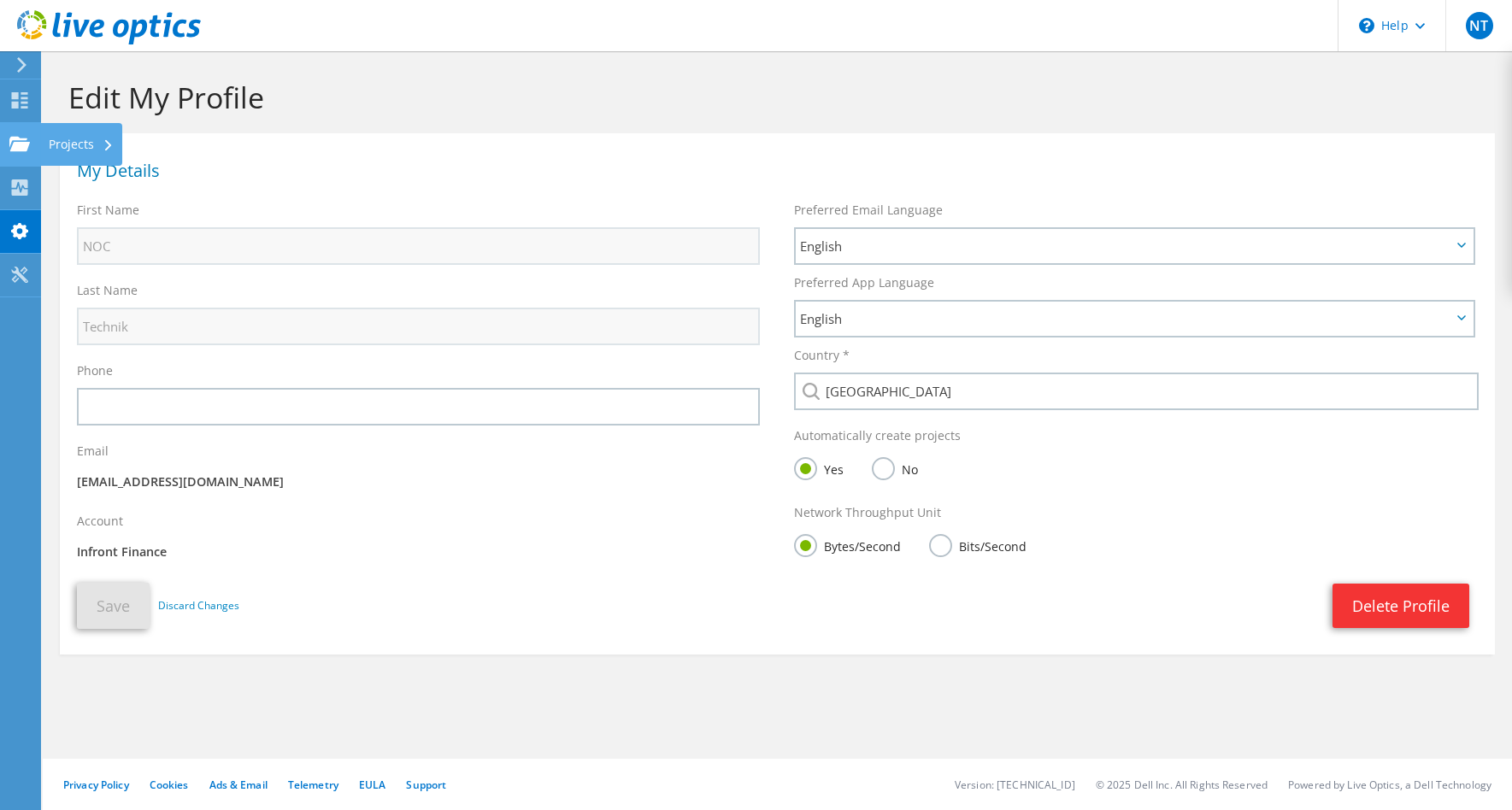
click at [17, 142] on use at bounding box center [20, 143] width 21 height 14
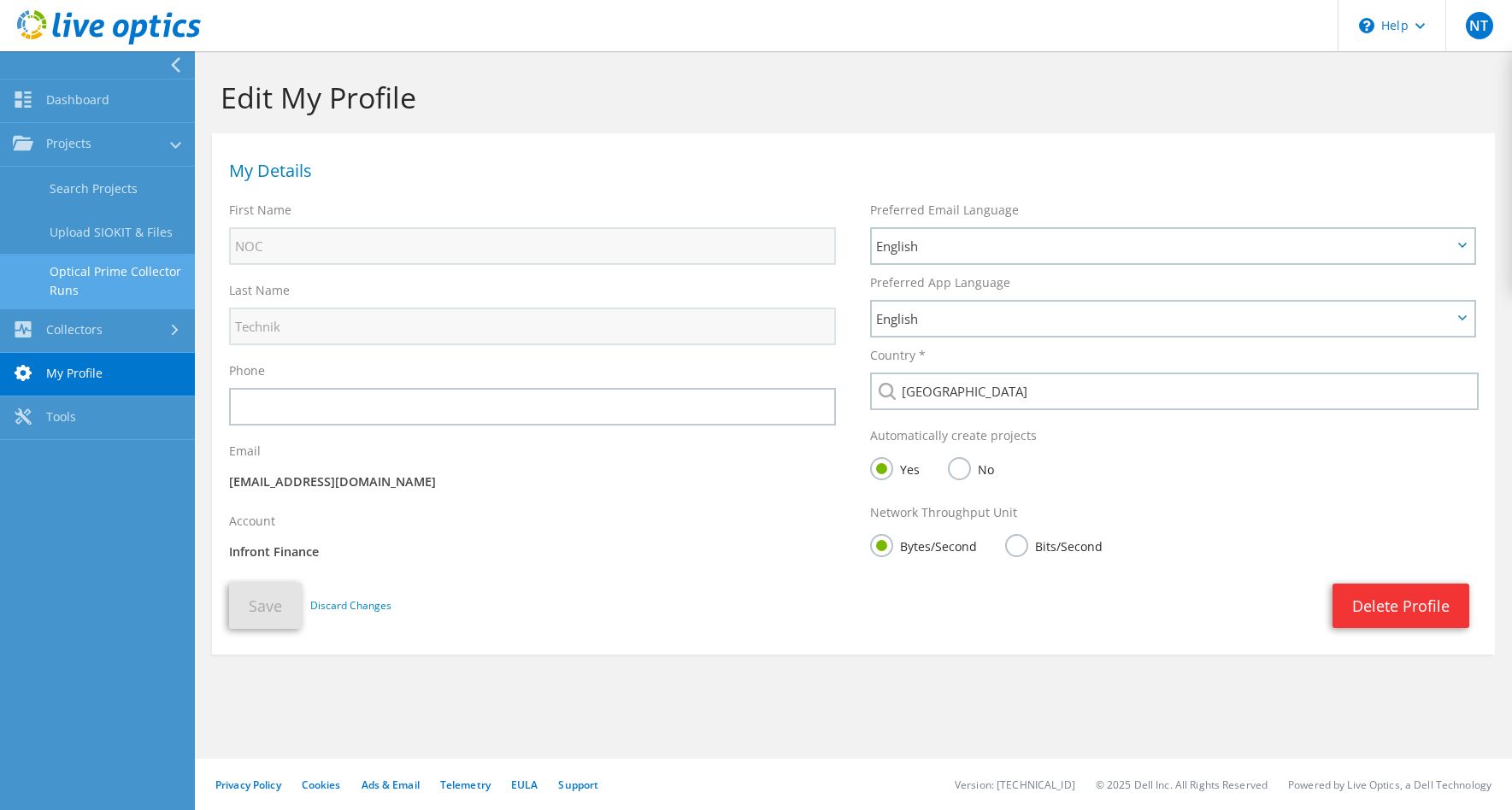
click at [110, 272] on link "Optical Prime Collector Runs" at bounding box center [97, 281] width 195 height 55
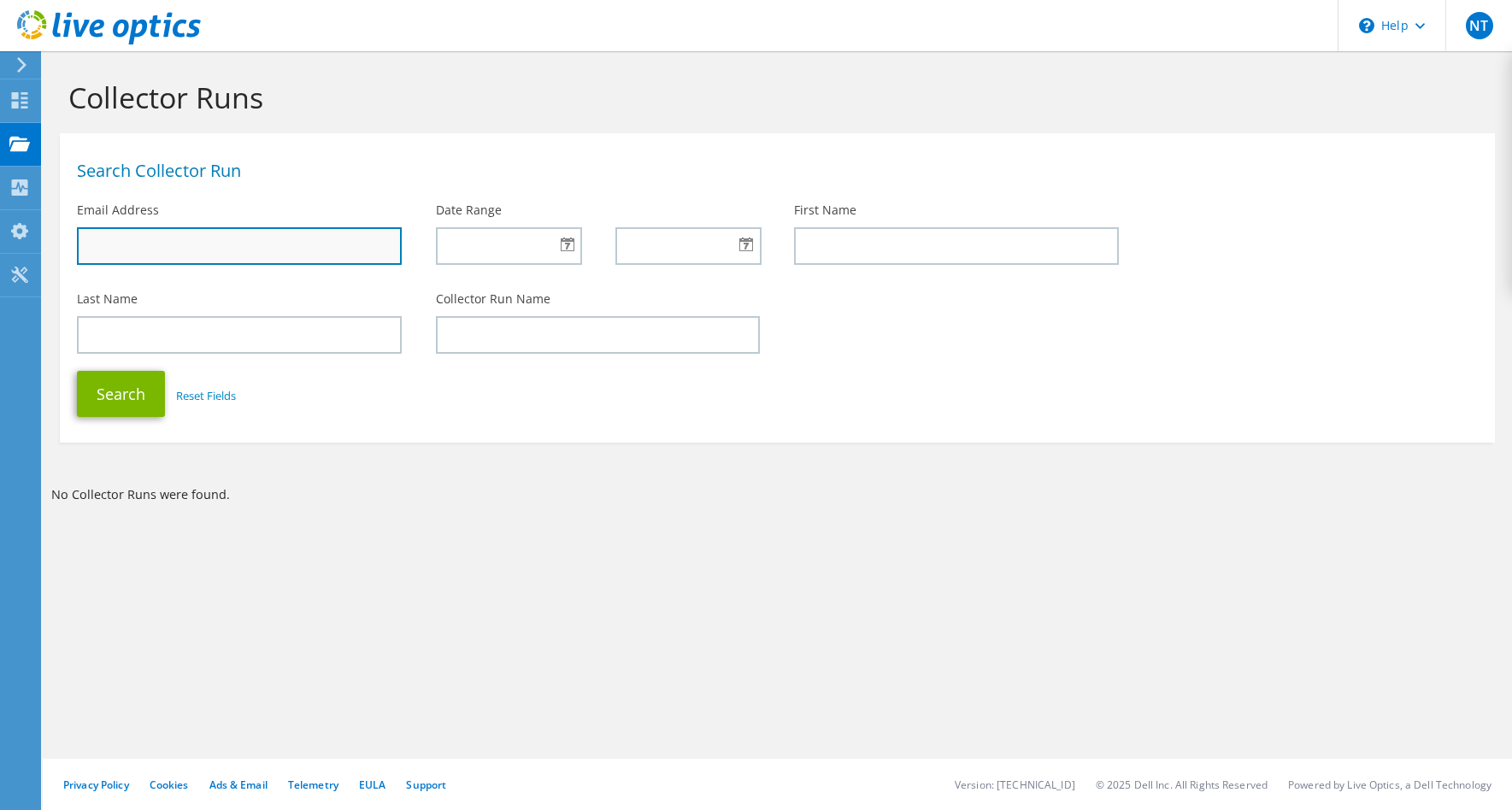
click at [266, 239] on input "text" at bounding box center [239, 246] width 325 height 38
